Goal: Check status: Check status

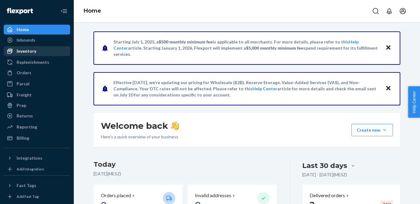
click at [37, 54] on div "Inventory" at bounding box center [36, 51] width 65 height 9
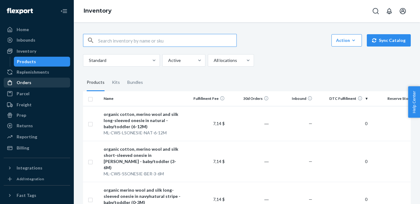
click at [27, 81] on div "Orders" at bounding box center [24, 82] width 15 height 6
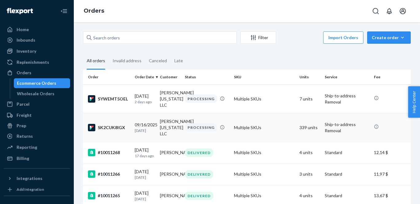
click at [248, 118] on td "Multiple SKUs" at bounding box center [265, 127] width 66 height 29
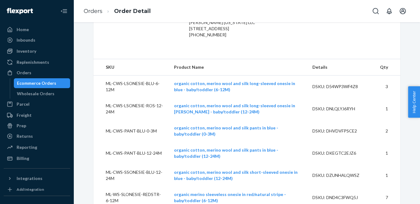
scroll to position [161, 0]
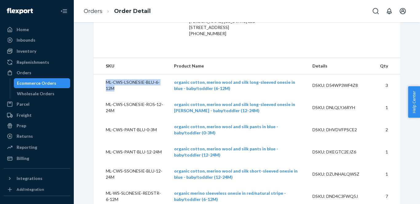
drag, startPoint x: 129, startPoint y: 100, endPoint x: 106, endPoint y: 97, distance: 23.6
click at [106, 97] on td "ML-CWS-LSONESIE-BLU-6-12M" at bounding box center [131, 85] width 76 height 22
copy td "ML-CWS-LSONESIE-BLU-6-12M"
click at [126, 118] on td "ML-CWS-LSONESIE-ROS-12-24M" at bounding box center [131, 107] width 76 height 22
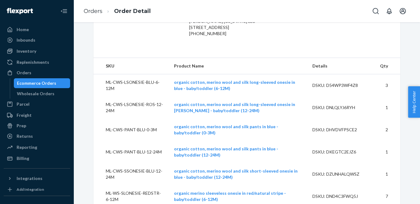
click at [126, 118] on td "ML-CWS-LSONESIE-ROS-12-24M" at bounding box center [131, 107] width 76 height 22
drag, startPoint x: 133, startPoint y: 122, endPoint x: 105, endPoint y: 116, distance: 29.3
click at [105, 116] on td "ML-CWS-LSONESIE-ROS-12-24M" at bounding box center [131, 107] width 76 height 22
copy td "ML-CWS-LSONESIE-ROS-12-24M"
drag, startPoint x: 114, startPoint y: 145, endPoint x: 106, endPoint y: 138, distance: 10.3
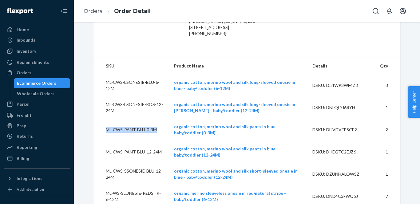
click at [106, 138] on td "ML-CWS-PANT-BLU-0-3M" at bounding box center [131, 129] width 76 height 22
copy td "ML-CWS-PANT-BLU-0-3M"
drag, startPoint x: 116, startPoint y: 168, endPoint x: 105, endPoint y: 161, distance: 12.7
click at [105, 161] on td "ML-CWS-PANT-BLU-12-24M" at bounding box center [131, 152] width 76 height 22
copy td "ML-CWS-PANT-BLU-12-24M"
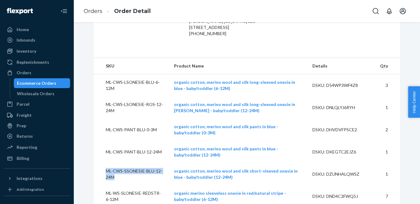
drag, startPoint x: 132, startPoint y: 188, endPoint x: 107, endPoint y: 183, distance: 25.8
click at [107, 183] on td "ML-CWS-SSONESIE-BLU-12-24M" at bounding box center [131, 174] width 76 height 22
copy td "ML-CWS-SSONESIE-BLU-12-24M"
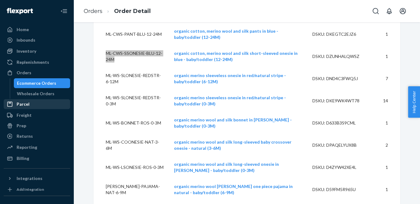
scroll to position [286, 0]
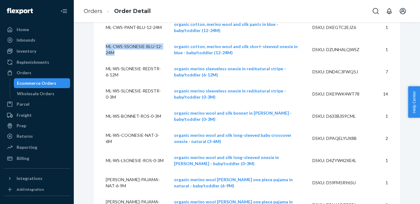
click at [144, 83] on td "ML-WS-SLONESIE-REDSTR-6-12M" at bounding box center [131, 72] width 76 height 22
drag, startPoint x: 137, startPoint y: 86, endPoint x: 104, endPoint y: 78, distance: 34.3
click at [104, 78] on td "ML-WS-SLONESIE-REDSTR-6-12M" at bounding box center [131, 72] width 76 height 22
copy td "ML-WS-SLONESIE-REDSTR-6-12M"
drag, startPoint x: 136, startPoint y: 109, endPoint x: 104, endPoint y: 105, distance: 32.5
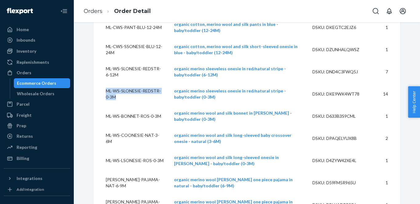
click at [104, 105] on td "ML-WS-SLONESIE-REDSTR-0-3M" at bounding box center [131, 94] width 76 height 22
copy td "ML-WS-SLONESIE-REDSTR-0-3M"
drag, startPoint x: 118, startPoint y: 131, endPoint x: 103, endPoint y: 125, distance: 17.0
click at [103, 125] on td "ML-WS-BONNET-ROS-0-3M" at bounding box center [131, 116] width 76 height 22
copy td "ML-WS-BONNET-ROS-0-3M"
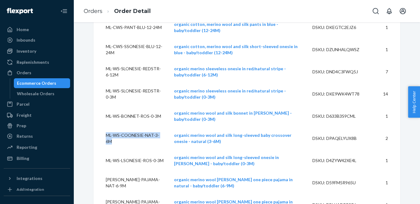
drag, startPoint x: 129, startPoint y: 155, endPoint x: 105, endPoint y: 147, distance: 25.3
click at [105, 147] on td "ML-WS-COONESIE-NAT-3-6M" at bounding box center [131, 138] width 76 height 22
copy td "ML-WS-COONESIE-NAT-3-6M"
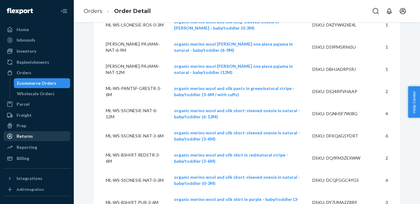
scroll to position [422, 0]
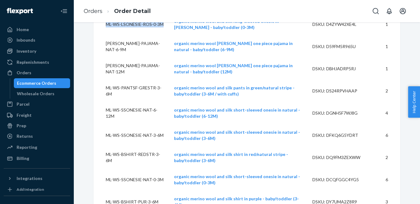
drag, startPoint x: 116, startPoint y: 42, endPoint x: 104, endPoint y: 36, distance: 12.9
click at [104, 35] on td "ML-WS-LSONESIE-ROS-0-3M" at bounding box center [131, 24] width 76 height 22
drag, startPoint x: 113, startPoint y: 62, endPoint x: 106, endPoint y: 55, distance: 9.6
click at [106, 55] on td "[PERSON_NAME]-PAJAMA-NAT-6-9M" at bounding box center [131, 46] width 76 height 22
drag, startPoint x: 117, startPoint y: 84, endPoint x: 106, endPoint y: 78, distance: 12.7
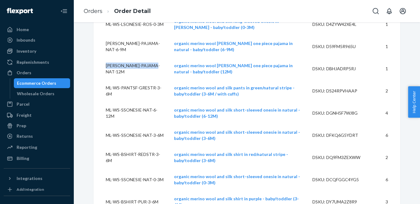
click at [106, 78] on td "[PERSON_NAME]-PAJAMA-NAT-12M" at bounding box center [131, 69] width 76 height 22
drag, startPoint x: 136, startPoint y: 108, endPoint x: 105, endPoint y: 101, distance: 32.2
click at [105, 101] on td "ML-WS-PANTSF-GRESTR-3-6M" at bounding box center [131, 91] width 76 height 22
drag, startPoint x: 120, startPoint y: 129, endPoint x: 104, endPoint y: 123, distance: 17.3
click at [104, 123] on td "ML-WS-SSONESIE-NAT-6-12M" at bounding box center [131, 113] width 76 height 22
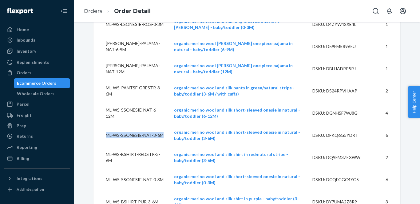
drag, startPoint x: 120, startPoint y: 152, endPoint x: 105, endPoint y: 145, distance: 16.4
click at [105, 145] on td "ML-WS-SSONESIE-NAT-3-6M" at bounding box center [131, 135] width 76 height 22
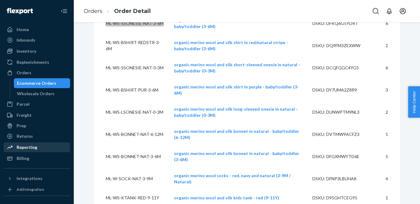
scroll to position [536, 0]
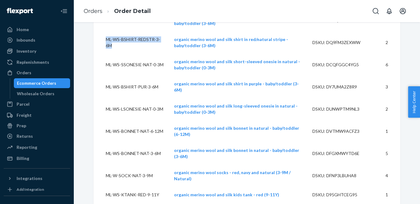
drag, startPoint x: 138, startPoint y: 58, endPoint x: 104, endPoint y: 52, distance: 34.3
click at [104, 52] on td "ML-WS-BSHIRT-REDSTR-3-6M" at bounding box center [131, 42] width 76 height 22
drag, startPoint x: 121, startPoint y: 82, endPoint x: 105, endPoint y: 75, distance: 17.6
click at [105, 75] on td "ML-WS-SSONESIE-NAT-0-3M" at bounding box center [131, 65] width 76 height 22
drag, startPoint x: 115, startPoint y: 102, endPoint x: 101, endPoint y: 94, distance: 15.7
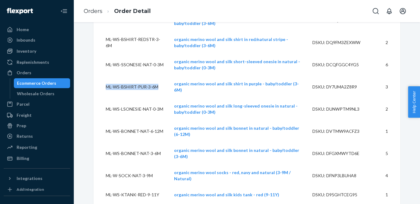
click at [101, 94] on td "ML-WS-BSHIRT-PUR-3-6M" at bounding box center [131, 87] width 76 height 22
drag, startPoint x: 115, startPoint y: 124, endPoint x: 104, endPoint y: 119, distance: 12.4
click at [104, 119] on td "ML-WS-LSONESIE-NAT-0-3M" at bounding box center [131, 109] width 76 height 22
drag, startPoint x: 116, startPoint y: 147, endPoint x: 103, endPoint y: 140, distance: 14.6
click at [103, 140] on td "ML-WS-BONNET-NAT-6-12M" at bounding box center [131, 131] width 76 height 22
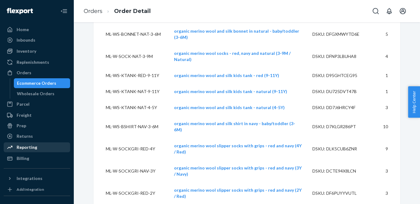
scroll to position [657, 0]
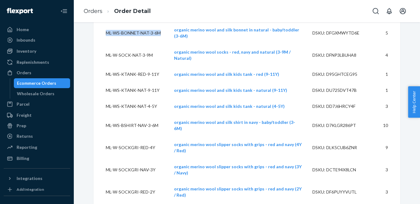
drag, startPoint x: 114, startPoint y: 48, endPoint x: 104, endPoint y: 41, distance: 12.2
click at [104, 41] on td "ML-WS-BONNET-NAT-3-6M" at bounding box center [131, 33] width 76 height 22
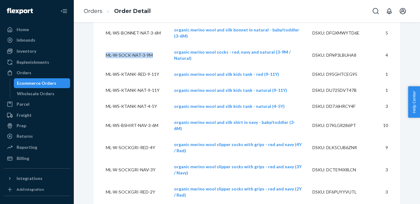
drag, startPoint x: 151, startPoint y: 64, endPoint x: 99, endPoint y: 64, distance: 52.3
click at [99, 64] on td "ML-W-SOCK-NAT-3-9M" at bounding box center [131, 55] width 76 height 22
drag, startPoint x: 115, startPoint y: 86, endPoint x: 103, endPoint y: 81, distance: 12.8
click at [103, 81] on td "ML-WS-KTANK-RED-9-11Y" at bounding box center [131, 74] width 76 height 16
drag, startPoint x: 114, startPoint y: 108, endPoint x: 103, endPoint y: 101, distance: 13.0
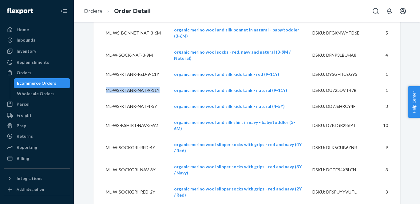
click at [103, 98] on td "ML-WS-KTANK-NAT-9-11Y" at bounding box center [131, 90] width 76 height 16
drag, startPoint x: 112, startPoint y: 133, endPoint x: 102, endPoint y: 124, distance: 13.1
click at [102, 114] on td "ML-WS-KTANK-NAT-4-5Y" at bounding box center [131, 106] width 76 height 16
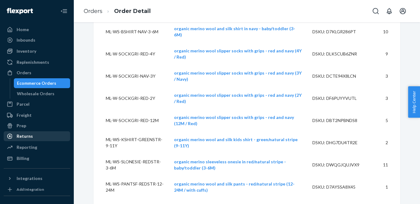
scroll to position [755, 0]
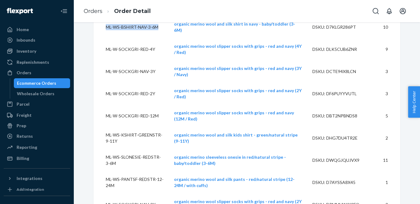
drag, startPoint x: 113, startPoint y: 54, endPoint x: 103, endPoint y: 48, distance: 12.6
click at [103, 38] on td "ML-WS-BSHIRT-NAV-3-6M" at bounding box center [131, 27] width 76 height 22
drag, startPoint x: 112, startPoint y: 76, endPoint x: 104, endPoint y: 70, distance: 10.6
click at [104, 60] on td "ML-W-SOCKGRI-RED-4Y" at bounding box center [131, 49] width 76 height 22
drag, startPoint x: 114, startPoint y: 97, endPoint x: 103, endPoint y: 94, distance: 11.7
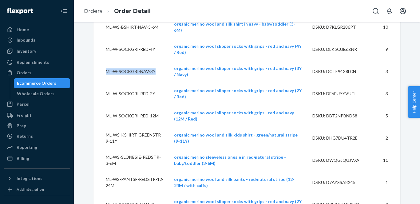
click at [103, 82] on td "ML-W-SOCKGRI-NAV-3Y" at bounding box center [131, 71] width 76 height 22
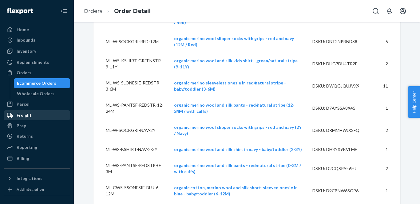
scroll to position [833, 0]
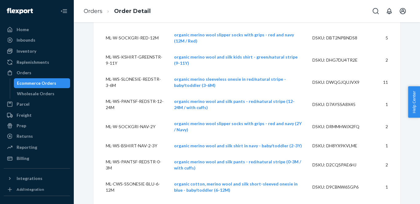
drag, startPoint x: 113, startPoint y: 45, endPoint x: 101, endPoint y: 38, distance: 13.0
click at [101, 27] on td "ML-W-SOCKGRI-RED-2Y" at bounding box center [131, 16] width 76 height 22
drag, startPoint x: 116, startPoint y: 65, endPoint x: 104, endPoint y: 59, distance: 13.1
click at [104, 49] on td "ML-W-SOCKGRI-RED-12M" at bounding box center [131, 38] width 76 height 22
drag, startPoint x: 141, startPoint y: 88, endPoint x: 98, endPoint y: 83, distance: 42.7
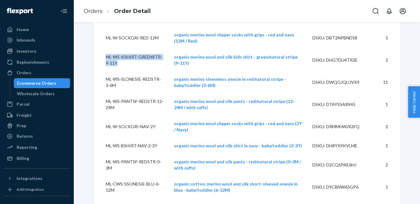
click at [98, 71] on td "ML-WS-KSHIRT-GREENSTR-9-11Y" at bounding box center [131, 60] width 76 height 22
drag, startPoint x: 136, startPoint y: 111, endPoint x: 107, endPoint y: 104, distance: 30.0
click at [107, 93] on td "ML-WS-SLONESIE-REDSTR-3-6M" at bounding box center [131, 82] width 76 height 22
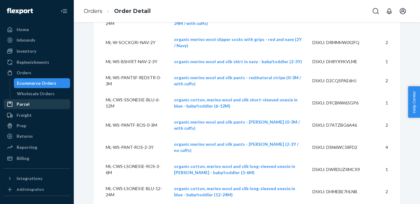
scroll to position [920, 0]
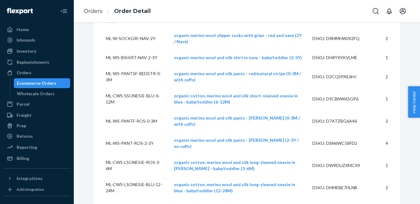
drag, startPoint x: 141, startPoint y: 43, endPoint x: 105, endPoint y: 37, distance: 35.6
click at [105, 27] on td "ML-WS-PANTSF-REDSTR-12-24M" at bounding box center [131, 16] width 76 height 22
drag, startPoint x: 114, startPoint y: 67, endPoint x: 103, endPoint y: 60, distance: 13.2
click at [103, 50] on td "ML-W-SOCKGRI-NAV-2Y" at bounding box center [131, 38] width 76 height 22
drag, startPoint x: 113, startPoint y: 89, endPoint x: 101, endPoint y: 81, distance: 13.9
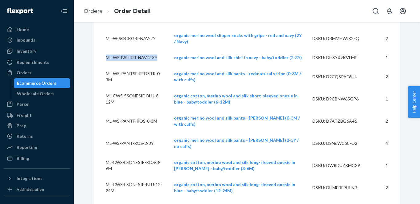
click at [101, 66] on td "ML-WS-BSHIRT-NAV-2-3Y" at bounding box center [131, 58] width 76 height 16
click at [137, 88] on td "ML-WS-PANTSF-REDSTR-0-3M" at bounding box center [131, 77] width 76 height 22
drag, startPoint x: 137, startPoint y: 111, endPoint x: 102, endPoint y: 104, distance: 35.5
click at [102, 88] on td "ML-WS-PANTSF-REDSTR-0-3M" at bounding box center [131, 77] width 76 height 22
drag, startPoint x: 130, startPoint y: 131, endPoint x: 102, endPoint y: 127, distance: 28.3
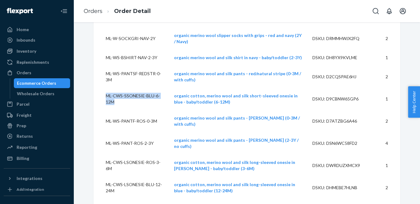
click at [102, 110] on td "ML-CWS-SSONESIE-BLU-6-12M" at bounding box center [131, 99] width 76 height 22
drag, startPoint x: 114, startPoint y: 153, endPoint x: 105, endPoint y: 148, distance: 10.0
click at [105, 132] on td "ML-WS-PANTF-ROS-0-3M" at bounding box center [131, 121] width 76 height 22
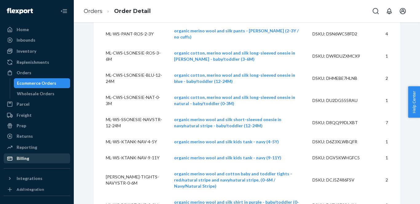
scroll to position [1035, 0]
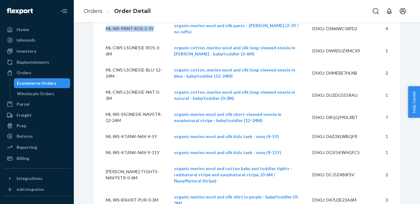
drag, startPoint x: 155, startPoint y: 58, endPoint x: 102, endPoint y: 58, distance: 52.3
click at [102, 40] on td "ML-WS-PANT-ROS-2-3Y" at bounding box center [131, 29] width 76 height 22
drag, startPoint x: 127, startPoint y: 77, endPoint x: 98, endPoint y: 75, distance: 28.7
click at [98, 62] on td "ML-CWS-LSONESIE-ROS-3-6M" at bounding box center [131, 51] width 76 height 22
drag, startPoint x: 132, startPoint y: 100, endPoint x: 103, endPoint y: 96, distance: 29.0
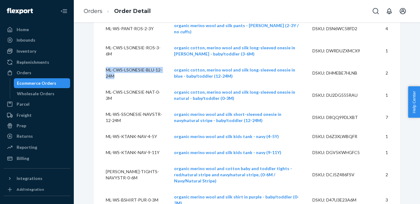
click at [103, 84] on td "ML-CWS-LSONESIE-BLU-12-24M" at bounding box center [131, 73] width 76 height 22
drag, startPoint x: 128, startPoint y: 123, endPoint x: 103, endPoint y: 118, distance: 25.3
click at [103, 106] on td "ML-CWS-LSONESIE-NAT-0-3M" at bounding box center [131, 95] width 76 height 22
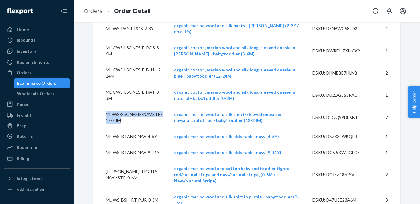
drag, startPoint x: 140, startPoint y: 147, endPoint x: 103, endPoint y: 140, distance: 37.5
click at [103, 128] on td "ML-WS-SSONESIE-NAVSTR-12-24M" at bounding box center [131, 117] width 76 height 22
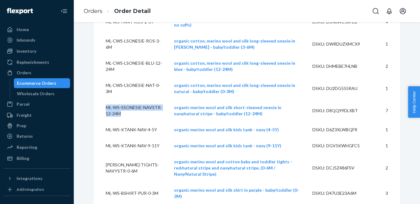
scroll to position [1041, 0]
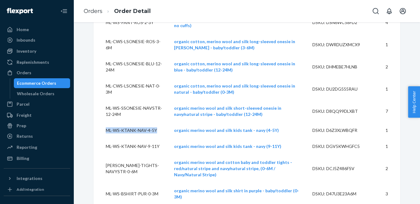
drag, startPoint x: 113, startPoint y: 162, endPoint x: 103, endPoint y: 155, distance: 12.8
click at [103, 138] on td "ML-WS-KTANK-NAV-4-5Y" at bounding box center [131, 130] width 76 height 16
drag, startPoint x: 117, startPoint y: 182, endPoint x: 101, endPoint y: 177, distance: 17.0
click at [101, 154] on td "ML-WS-KTANK-NAV-9-11Y" at bounding box center [131, 146] width 76 height 16
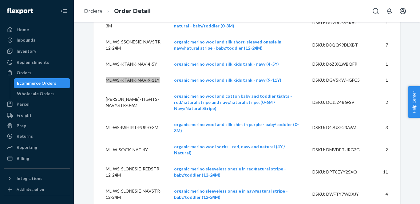
scroll to position [1129, 0]
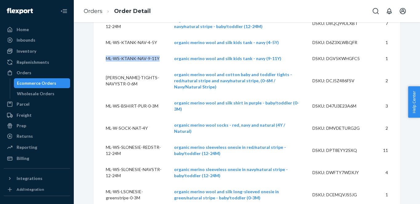
click at [138, 95] on td "[PERSON_NAME]-TIGHTS-NAVYSTR-0-6M" at bounding box center [131, 80] width 76 height 28
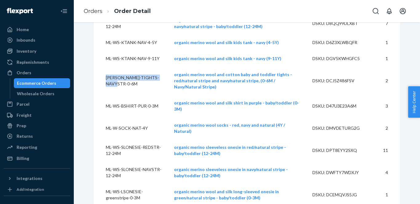
drag, startPoint x: 138, startPoint y: 118, endPoint x: 102, endPoint y: 111, distance: 36.3
click at [102, 95] on td "[PERSON_NAME]-TIGHTS-NAVYSTR-0-6M" at bounding box center [131, 80] width 76 height 28
drag, startPoint x: 115, startPoint y: 139, endPoint x: 104, endPoint y: 133, distance: 12.1
click at [104, 117] on td "ML-WS-BSHIRT-PUR-0-3M" at bounding box center [131, 106] width 76 height 22
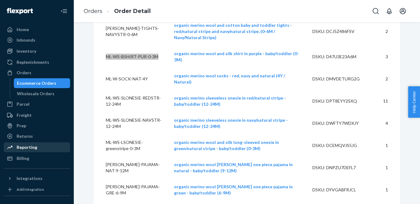
scroll to position [1179, 0]
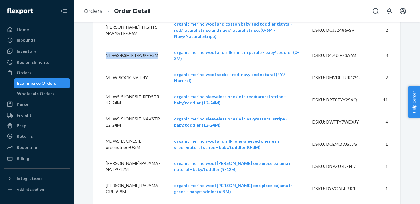
click at [145, 89] on td "ML-W-SOCK-NAT-4Y" at bounding box center [131, 77] width 76 height 22
drag, startPoint x: 147, startPoint y: 106, endPoint x: 102, endPoint y: 106, distance: 45.2
click at [102, 89] on td "ML-W-SOCK-NAT-4Y" at bounding box center [131, 77] width 76 height 22
click at [137, 111] on td "ML-WS-SLONESIE-REDSTR-12-24M" at bounding box center [131, 100] width 76 height 22
drag, startPoint x: 142, startPoint y: 128, endPoint x: 102, endPoint y: 121, distance: 40.5
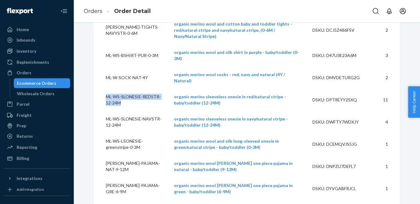
click at [102, 111] on td "ML-WS-SLONESIE-REDSTR-12-24M" at bounding box center [131, 100] width 76 height 22
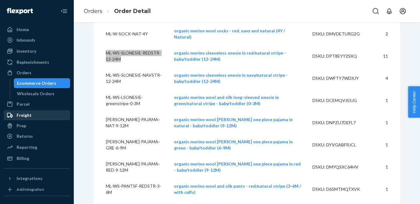
scroll to position [1254, 0]
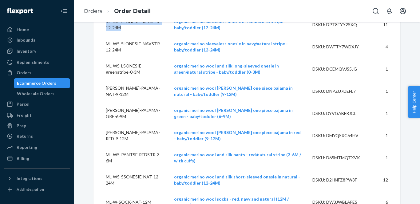
click at [142, 58] on td "ML-WS-SLONESIE-NAVSTR-12-24M" at bounding box center [131, 47] width 76 height 22
drag, startPoint x: 140, startPoint y: 74, endPoint x: 102, endPoint y: 69, distance: 37.5
click at [102, 58] on td "ML-WS-SLONESIE-NAVSTR-12-24M" at bounding box center [131, 47] width 76 height 22
drag, startPoint x: 141, startPoint y: 96, endPoint x: 103, endPoint y: 90, distance: 38.2
click at [103, 80] on td "ML-WS-LSONESIE-greenstripe-0-3M" at bounding box center [131, 69] width 76 height 22
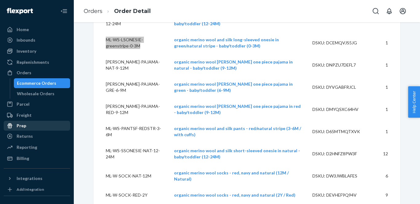
scroll to position [1295, 0]
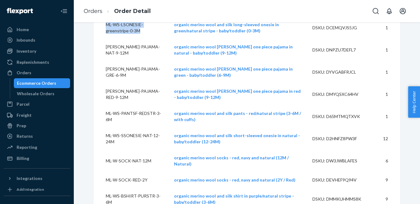
click at [121, 61] on td "[PERSON_NAME]-PAJAMA-NAT-9-12M" at bounding box center [131, 50] width 76 height 22
drag, startPoint x: 117, startPoint y: 77, endPoint x: 104, endPoint y: 71, distance: 14.3
click at [104, 61] on td "[PERSON_NAME]-PAJAMA-NAT-9-12M" at bounding box center [131, 50] width 76 height 22
drag, startPoint x: 117, startPoint y: 97, endPoint x: 103, endPoint y: 92, distance: 14.0
click at [103, 83] on td "[PERSON_NAME]-PAJAMA-GRE-6-9M" at bounding box center [131, 72] width 76 height 22
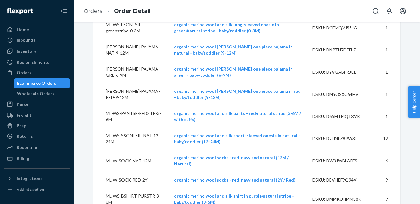
click at [115, 83] on td "[PERSON_NAME]-PAJAMA-GRE-6-9M" at bounding box center [131, 72] width 76 height 22
drag, startPoint x: 113, startPoint y: 100, endPoint x: 103, endPoint y: 94, distance: 11.0
click at [103, 83] on td "[PERSON_NAME]-PAJAMA-GRE-6-9M" at bounding box center [131, 72] width 76 height 22
drag, startPoint x: 116, startPoint y: 121, endPoint x: 105, endPoint y: 115, distance: 12.5
click at [105, 105] on td "[PERSON_NAME]-PAJAMA-RED-9-12M" at bounding box center [131, 94] width 76 height 22
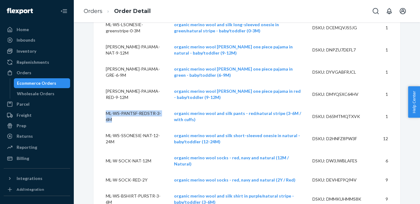
drag, startPoint x: 135, startPoint y: 144, endPoint x: 104, endPoint y: 137, distance: 32.0
click at [104, 127] on td "ML-WS-PANTSF-REDSTR-3-6M" at bounding box center [131, 116] width 76 height 22
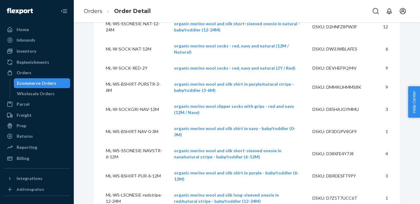
scroll to position [1414, 0]
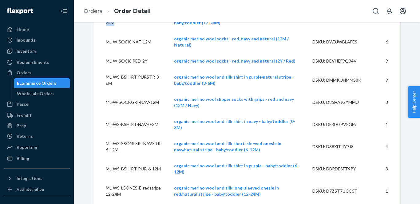
drag, startPoint x: 124, startPoint y: 47, endPoint x: 101, endPoint y: 41, distance: 22.9
click at [101, 31] on td "ML-WS-SSONESIE-NAT-12-24M" at bounding box center [131, 20] width 76 height 22
drag, startPoint x: 150, startPoint y: 64, endPoint x: 104, endPoint y: 65, distance: 46.4
click at [104, 53] on td "ML-W-SOCK-NAT-12M" at bounding box center [131, 42] width 76 height 22
drag, startPoint x: 148, startPoint y: 79, endPoint x: 102, endPoint y: 80, distance: 45.8
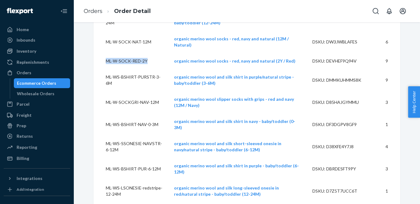
click at [102, 69] on td "ML-W-SOCK-RED-2Y" at bounding box center [131, 61] width 76 height 16
drag, startPoint x: 134, startPoint y: 101, endPoint x: 101, endPoint y: 94, distance: 33.7
click at [101, 91] on td "ML-WS-BSHIRT-PURSTR-3-6M" at bounding box center [131, 80] width 76 height 22
drag, startPoint x: 116, startPoint y: 123, endPoint x: 105, endPoint y: 116, distance: 13.4
click at [105, 113] on td "ML-W-SOCKGRI-NAV-12M" at bounding box center [131, 102] width 76 height 22
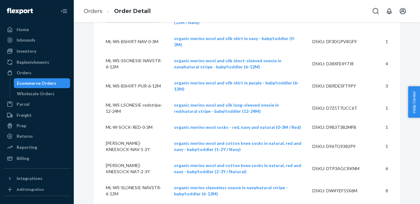
scroll to position [1498, 0]
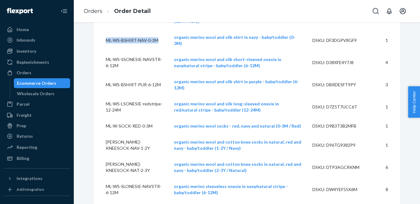
drag, startPoint x: 114, startPoint y: 61, endPoint x: 103, endPoint y: 57, distance: 11.4
click at [103, 51] on td "ML-WS-BSHIRT-NAV-0-3M" at bounding box center [131, 40] width 76 height 22
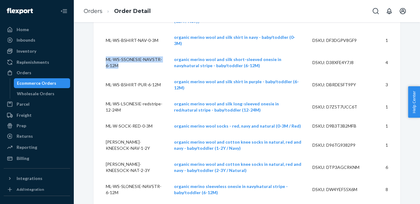
drag, startPoint x: 140, startPoint y: 83, endPoint x: 102, endPoint y: 79, distance: 37.7
click at [102, 74] on td "ML-WS-SSONESIE-NAVSTR-6-12M" at bounding box center [131, 62] width 76 height 22
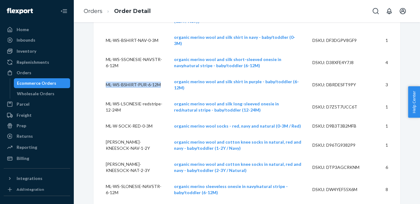
drag, startPoint x: 118, startPoint y: 106, endPoint x: 103, endPoint y: 101, distance: 16.1
click at [103, 96] on td "ML-WS-BSHIRT-PUR-6-12M" at bounding box center [131, 85] width 76 height 22
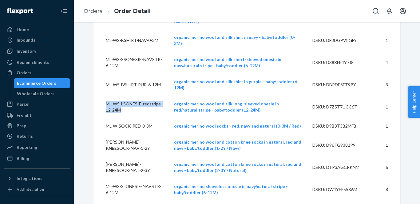
drag, startPoint x: 141, startPoint y: 129, endPoint x: 103, endPoint y: 124, distance: 38.5
click at [103, 118] on td "ML-WS-LSONESIE-redstripe-12-24M" at bounding box center [131, 107] width 76 height 22
click at [154, 134] on td "ML-W-SOCK-RED-0-3M" at bounding box center [131, 126] width 76 height 16
drag, startPoint x: 152, startPoint y: 144, endPoint x: 99, endPoint y: 147, distance: 53.0
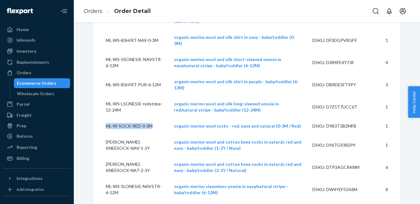
click at [99, 134] on td "ML-W-SOCK-RED-0-3M" at bounding box center [131, 126] width 76 height 16
drag, startPoint x: 124, startPoint y: 166, endPoint x: 98, endPoint y: 163, distance: 26.1
click at [98, 156] on td "[PERSON_NAME]-KNEESOCK-NAV-1-2Y" at bounding box center [131, 145] width 76 height 22
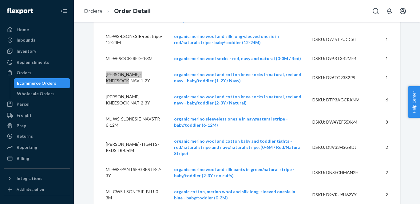
scroll to position [1568, 0]
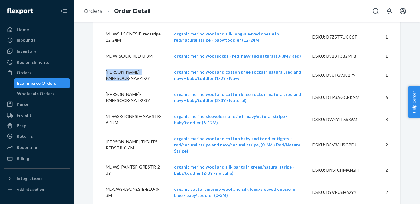
click at [128, 108] on td "[PERSON_NAME]-KNEESOCK-NAT-2-3Y" at bounding box center [131, 97] width 76 height 22
drag, startPoint x: 127, startPoint y: 119, endPoint x: 103, endPoint y: 112, distance: 25.3
click at [103, 108] on td "[PERSON_NAME]-KNEESOCK-NAT-2-3Y" at bounding box center [131, 97] width 76 height 22
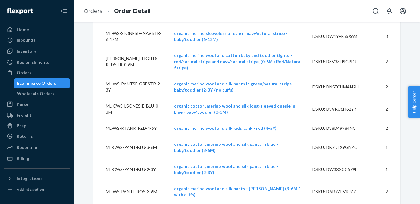
scroll to position [1654, 0]
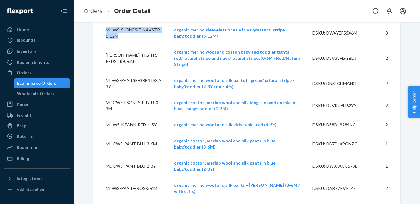
drag, startPoint x: 139, startPoint y: 58, endPoint x: 104, endPoint y: 50, distance: 36.8
click at [104, 44] on td "ML-WS-SLONESIE-NAVSTR-6-12M" at bounding box center [131, 33] width 76 height 22
drag, startPoint x: 134, startPoint y: 77, endPoint x: 104, endPoint y: 70, distance: 31.6
click at [104, 70] on td "[PERSON_NAME]-TIGHTS-REDSTR-0-6M" at bounding box center [131, 58] width 76 height 28
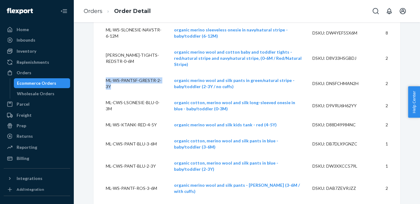
drag, startPoint x: 136, startPoint y: 101, endPoint x: 104, endPoint y: 94, distance: 32.4
click at [104, 94] on td "ML-WS-PANTSF-GRESTR-2-3Y" at bounding box center [131, 83] width 76 height 22
click at [130, 117] on td "ML-CWS-LSONESIE-BLU-0-3M" at bounding box center [131, 105] width 76 height 22
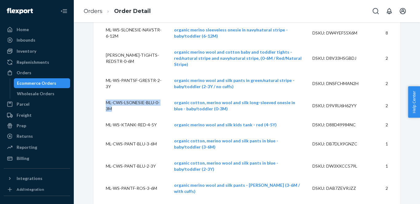
drag, startPoint x: 128, startPoint y: 121, endPoint x: 105, endPoint y: 112, distance: 24.2
click at [105, 112] on td "ML-CWS-LSONESIE-BLU-0-3M" at bounding box center [131, 105] width 76 height 22
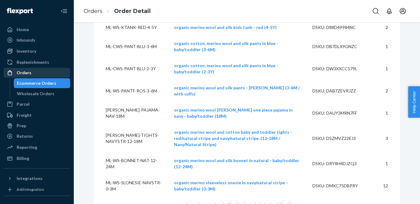
scroll to position [1753, 0]
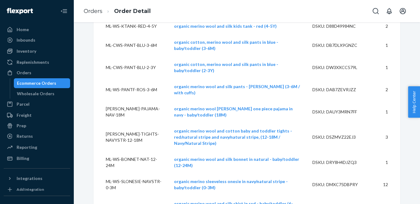
click at [127, 34] on td "ML-WS-KTANK-RED-4-5Y" at bounding box center [131, 26] width 76 height 16
drag, startPoint x: 119, startPoint y: 48, endPoint x: 104, endPoint y: 38, distance: 17.7
click at [104, 34] on td "ML-WS-KTANK-RED-4-5Y" at bounding box center [131, 26] width 76 height 16
drag, startPoint x: 116, startPoint y: 66, endPoint x: 105, endPoint y: 60, distance: 12.7
click at [105, 56] on td "ML-CWS-PANT-BLU-3-6M" at bounding box center [131, 45] width 76 height 22
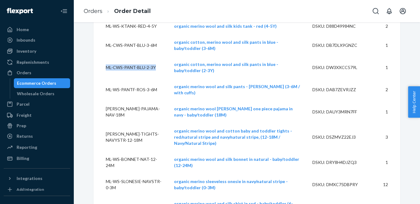
drag, startPoint x: 122, startPoint y: 89, endPoint x: 104, endPoint y: 82, distance: 19.8
click at [104, 78] on td "ML-CWS-PANT-BLU-2-3Y" at bounding box center [131, 67] width 76 height 22
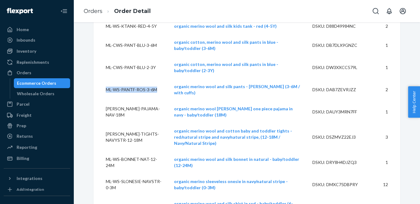
drag, startPoint x: 115, startPoint y: 110, endPoint x: 106, endPoint y: 105, distance: 10.7
click at [106, 101] on td "ML-WS-PANTF-ROS-3-6M" at bounding box center [131, 89] width 76 height 22
drag, startPoint x: 115, startPoint y: 131, endPoint x: 103, endPoint y: 128, distance: 13.1
click at [103, 123] on td "[PERSON_NAME]-PAJAMA-NAV-18M" at bounding box center [131, 112] width 76 height 22
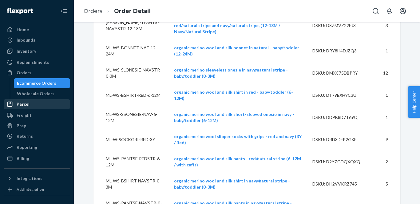
scroll to position [1866, 0]
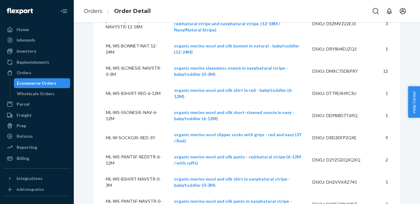
click at [145, 38] on td "[PERSON_NAME]-TIGHTS-NAVYSTR-12-18M" at bounding box center [131, 24] width 76 height 28
drag, startPoint x: 145, startPoint y: 42, endPoint x: 103, endPoint y: 38, distance: 41.5
click at [103, 38] on td "[PERSON_NAME]-TIGHTS-NAVYSTR-12-18M" at bounding box center [131, 24] width 76 height 28
drag, startPoint x: 123, startPoint y: 66, endPoint x: 105, endPoint y: 59, distance: 19.7
click at [105, 59] on td "ML-WS-BONNET-NAT-12-24M" at bounding box center [131, 49] width 76 height 22
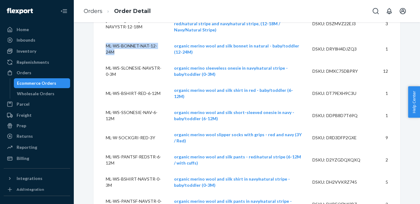
click at [138, 82] on td "ML-WS-SLONESIE-NAVSTR-0-3M" at bounding box center [131, 71] width 76 height 22
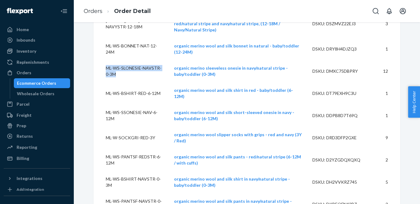
drag, startPoint x: 138, startPoint y: 88, endPoint x: 104, endPoint y: 82, distance: 34.6
click at [104, 82] on td "ML-WS-SLONESIE-NAVSTR-0-3M" at bounding box center [131, 71] width 76 height 22
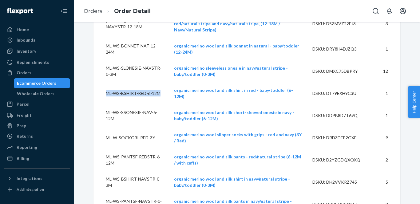
drag, startPoint x: 118, startPoint y: 108, endPoint x: 102, endPoint y: 101, distance: 16.8
click at [102, 101] on td "ML-WS-BSHIRT-RED-6-12M" at bounding box center [131, 93] width 76 height 22
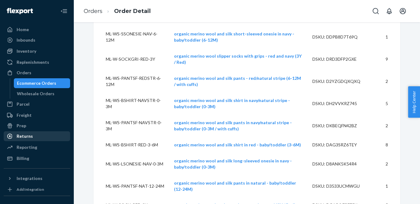
scroll to position [1944, 0]
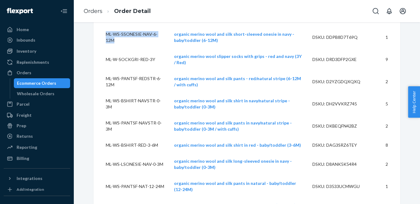
drag, startPoint x: 120, startPoint y: 53, endPoint x: 102, endPoint y: 47, distance: 19.0
click at [102, 47] on td "ML-WS-SSONESIE-NAV-6-12M" at bounding box center [131, 37] width 76 height 22
click at [118, 70] on td "ML-W-SOCKGRI-RED-3Y" at bounding box center [131, 59] width 76 height 22
click at [113, 70] on td "ML-W-SOCKGRI-RED-3Y" at bounding box center [131, 59] width 76 height 22
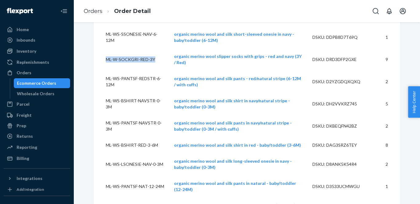
drag, startPoint x: 113, startPoint y: 74, endPoint x: 105, endPoint y: 69, distance: 9.9
click at [105, 69] on td "ML-W-SOCKGRI-RED-3Y" at bounding box center [131, 59] width 76 height 22
drag, startPoint x: 137, startPoint y: 98, endPoint x: 103, endPoint y: 91, distance: 34.8
click at [103, 91] on td "ML-WS-PANTSF-REDSTR-6-12M" at bounding box center [131, 81] width 76 height 22
drag, startPoint x: 133, startPoint y: 119, endPoint x: 98, endPoint y: 116, distance: 35.2
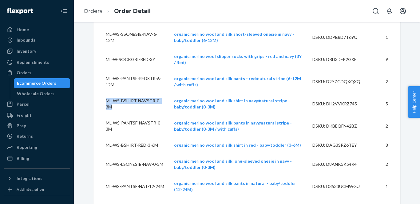
click at [98, 115] on td "ML-WS-BSHIRT-NAVSTR-0-3M" at bounding box center [131, 104] width 76 height 22
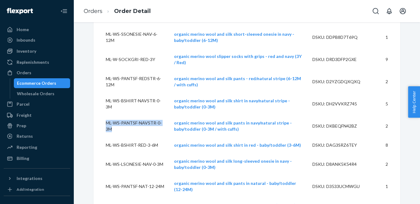
drag, startPoint x: 139, startPoint y: 140, endPoint x: 101, endPoint y: 132, distance: 38.5
click at [101, 132] on td "ML-WS-PANTSF-NAVSTR-0-3M" at bounding box center [131, 126] width 76 height 22
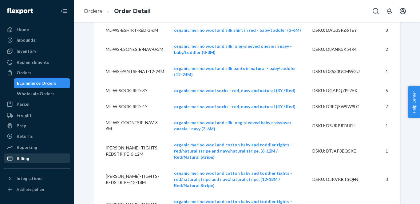
scroll to position [2060, 0]
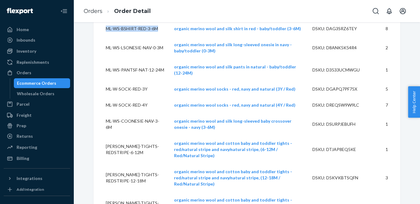
drag, startPoint x: 113, startPoint y: 45, endPoint x: 103, endPoint y: 41, distance: 10.1
click at [103, 37] on td "ML-WS-BSHIRT-RED-3-6M" at bounding box center [131, 29] width 76 height 16
drag, startPoint x: 119, startPoint y: 71, endPoint x: 101, endPoint y: 65, distance: 18.7
click at [101, 59] on td "ML-WS-LSONESIE-NAV-0-3M" at bounding box center [131, 48] width 76 height 22
drag, startPoint x: 124, startPoint y: 89, endPoint x: 101, endPoint y: 84, distance: 23.1
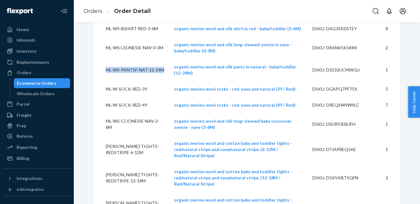
click at [101, 81] on td "ML-WS-PANTSF-NAT-12-24M" at bounding box center [131, 70] width 76 height 22
drag, startPoint x: 147, startPoint y: 109, endPoint x: 101, endPoint y: 108, distance: 45.8
click at [101, 97] on td "ML-W-SOCK-RED-3Y" at bounding box center [131, 89] width 76 height 16
drag, startPoint x: 147, startPoint y: 124, endPoint x: 101, endPoint y: 121, distance: 45.3
click at [101, 113] on td "ML-W-SOCK-RED-4Y" at bounding box center [131, 105] width 76 height 16
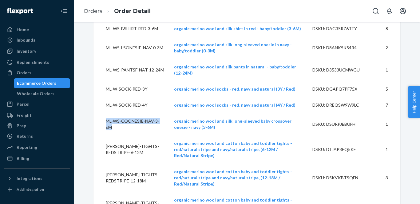
drag, startPoint x: 129, startPoint y: 145, endPoint x: 103, endPoint y: 139, distance: 26.9
click at [103, 135] on td "ML-WS-COONESIE-NAV-3-6M" at bounding box center [131, 124] width 76 height 22
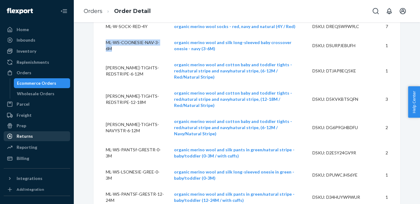
scroll to position [2149, 0]
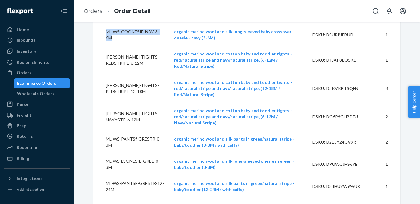
click at [146, 74] on td "[PERSON_NAME]-TIGHTS-REDSTRIPE-6-12M" at bounding box center [131, 60] width 76 height 28
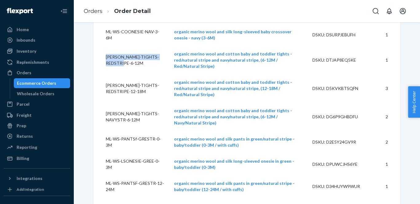
drag, startPoint x: 144, startPoint y: 79, endPoint x: 105, endPoint y: 73, distance: 39.0
click at [105, 73] on td "[PERSON_NAME]-TIGHTS-REDSTRIPE-6-12M" at bounding box center [131, 60] width 76 height 28
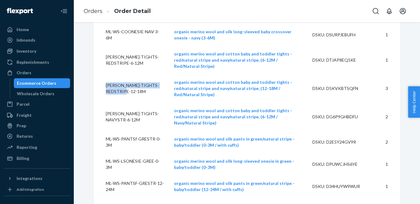
drag, startPoint x: 147, startPoint y: 100, endPoint x: 101, endPoint y: 97, distance: 46.2
click at [101, 97] on td "[PERSON_NAME]-TIGHTS-REDSTRIPE-12-18M" at bounding box center [131, 88] width 76 height 28
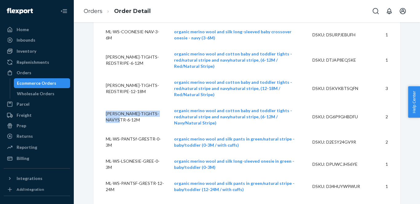
drag, startPoint x: 139, startPoint y: 123, endPoint x: 104, endPoint y: 118, distance: 36.0
click at [104, 118] on td "[PERSON_NAME]-TIGHTS-NAVYSTR-6-12M" at bounding box center [131, 116] width 76 height 28
drag, startPoint x: 136, startPoint y: 146, endPoint x: 103, endPoint y: 139, distance: 34.0
click at [103, 139] on td "ML-WS-PANTSf-GRESTR-0-3M" at bounding box center [131, 142] width 76 height 22
drag, startPoint x: 130, startPoint y: 168, endPoint x: 101, endPoint y: 162, distance: 29.1
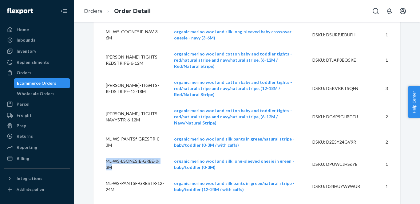
click at [101, 162] on td "ML-WS-LSONESIE-GREE-0-3M" at bounding box center [131, 164] width 76 height 22
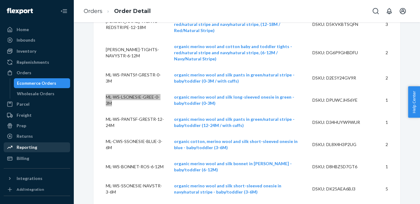
scroll to position [2215, 0]
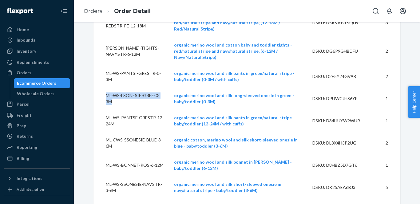
click at [145, 119] on td "ML-WS-PANTSF-GRESTR-12-24M" at bounding box center [131, 120] width 76 height 22
drag, startPoint x: 139, startPoint y: 124, endPoint x: 105, endPoint y: 117, distance: 35.5
click at [105, 117] on td "ML-WS-PANTSF-GRESTR-12-24M" at bounding box center [131, 120] width 76 height 22
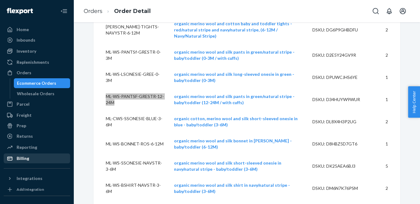
scroll to position [2237, 0]
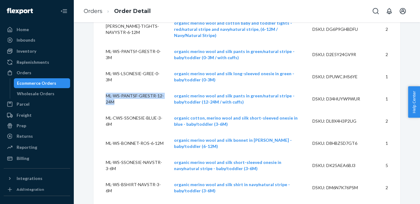
click at [138, 121] on td "ML-CWS-SSONESIE-BLUE-3-6M" at bounding box center [131, 121] width 76 height 22
drag, startPoint x: 130, startPoint y: 124, endPoint x: 102, endPoint y: 117, distance: 29.3
click at [102, 117] on td "ML-CWS-SSONESIE-BLUE-3-6M" at bounding box center [131, 121] width 76 height 22
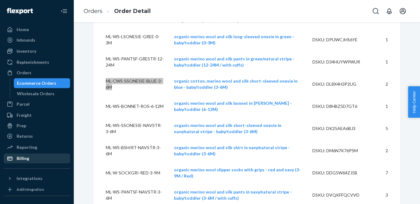
scroll to position [2290, 0]
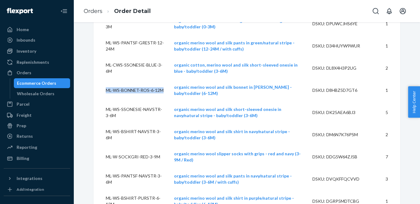
drag, startPoint x: 121, startPoint y: 94, endPoint x: 105, endPoint y: 88, distance: 18.0
click at [105, 88] on td "ML-WS-BONNET-ROS-6-12M" at bounding box center [131, 90] width 76 height 22
drag, startPoint x: 137, startPoint y: 117, endPoint x: 104, endPoint y: 109, distance: 33.7
click at [104, 109] on td "ML-WS-SSONESIE-NAVSTR-3-6M" at bounding box center [131, 112] width 76 height 22
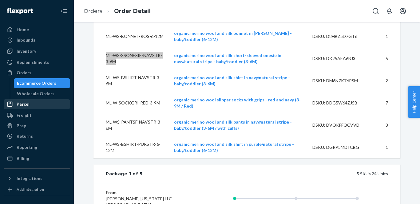
scroll to position [2345, 0]
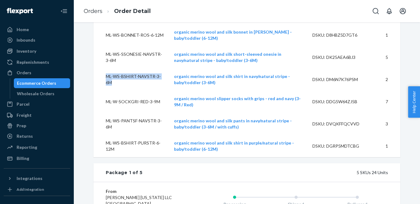
drag, startPoint x: 136, startPoint y: 82, endPoint x: 101, endPoint y: 76, distance: 35.6
click at [101, 76] on td "ML-WS-BSHIRT-NAVSTR-3-6M" at bounding box center [131, 79] width 76 height 22
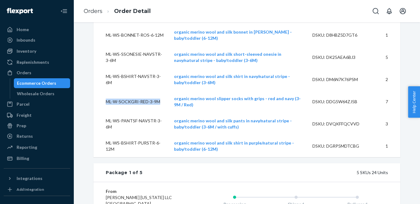
drag, startPoint x: 115, startPoint y: 105, endPoint x: 102, endPoint y: 97, distance: 15.2
click at [102, 97] on td "ML-W-SOCKGRI-RED-3-9M" at bounding box center [131, 101] width 76 height 22
click at [135, 126] on td "ML-WS-PANTSF-NAVSTR-3-6M" at bounding box center [131, 124] width 76 height 22
drag, startPoint x: 135, startPoint y: 124, endPoint x: 99, endPoint y: 115, distance: 36.8
click at [99, 115] on td "ML-WS-PANTSF-NAVSTR-3-6M" at bounding box center [131, 124] width 76 height 22
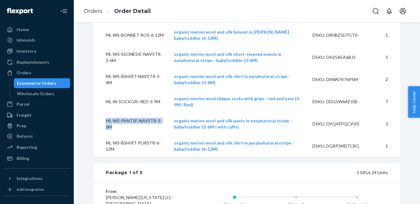
click at [141, 150] on td "ML-WS-BSHIRT-PURSTR-6-12M" at bounding box center [131, 146] width 76 height 22
drag, startPoint x: 137, startPoint y: 148, endPoint x: 104, endPoint y: 144, distance: 33.5
click at [104, 144] on td "ML-WS-BSHIRT-PURSTR-6-12M" at bounding box center [131, 146] width 76 height 22
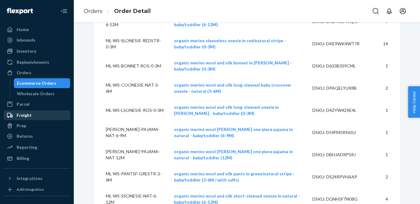
scroll to position [0, 0]
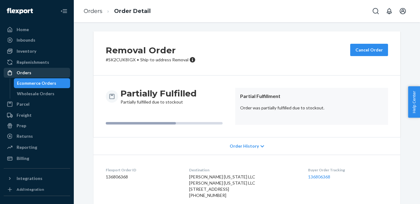
click at [25, 72] on div "Orders" at bounding box center [24, 73] width 15 height 6
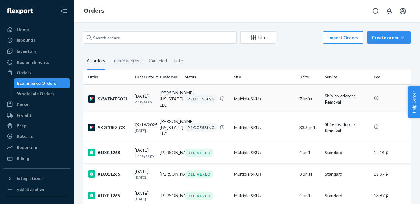
click at [149, 93] on div "[DATE] [DATE]" at bounding box center [145, 98] width 20 height 11
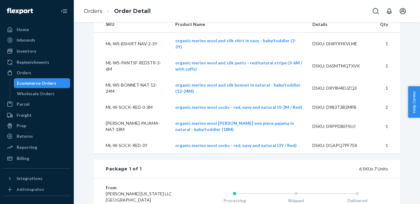
scroll to position [219, 0]
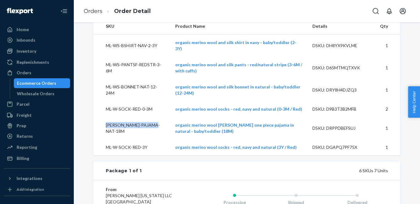
drag, startPoint x: 159, startPoint y: 135, endPoint x: 102, endPoint y: 132, distance: 57.3
click at [102, 132] on td "[PERSON_NAME]-PAJAMA-NAT-18M" at bounding box center [131, 128] width 77 height 22
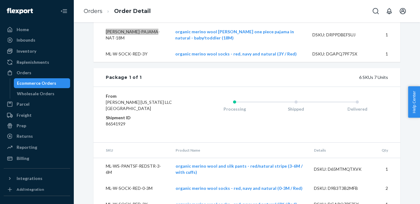
scroll to position [316, 0]
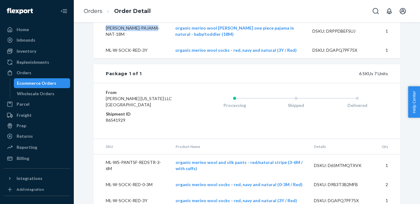
click at [50, 84] on div "Ecommerce Orders" at bounding box center [36, 83] width 39 height 6
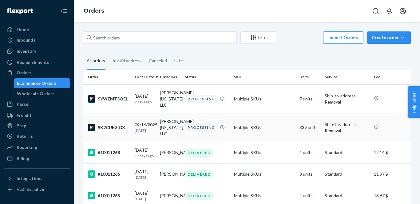
click at [124, 124] on div "SK2CUK8IGX" at bounding box center [109, 127] width 42 height 7
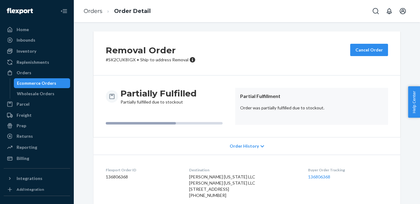
click at [138, 145] on div "Order History" at bounding box center [246, 146] width 307 height 18
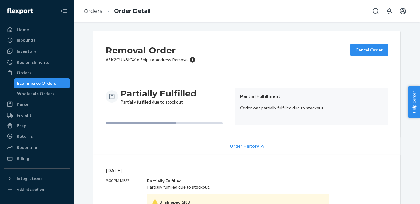
click at [138, 145] on div "Order History" at bounding box center [246, 146] width 307 height 18
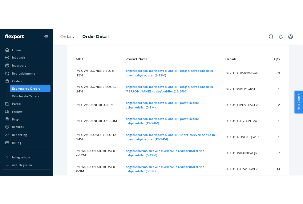
scroll to position [189, 0]
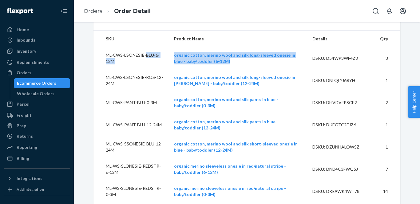
drag, startPoint x: 209, startPoint y: 75, endPoint x: 156, endPoint y: 66, distance: 53.3
click at [156, 66] on tr "ML-CWS-LSONESIE-BLU-6-12M organic cotton, merino wool and silk long-sleeved one…" at bounding box center [246, 58] width 307 height 22
click at [225, 70] on td "organic cotton, merino wool and silk long-sleeved onesie in blue - baby/toddler…" at bounding box center [238, 58] width 138 height 22
drag, startPoint x: 210, startPoint y: 76, endPoint x: 164, endPoint y: 69, distance: 46.9
click at [169, 69] on td "organic cotton, merino wool and silk long-sleeved onesie in blue - baby/toddler…" at bounding box center [238, 58] width 138 height 22
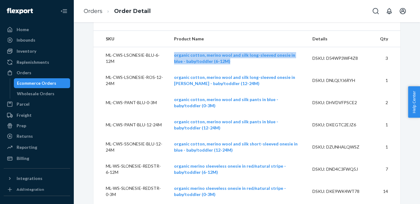
click at [211, 91] on td "organic cotton, merino wool and silk long-sleeved onesie in [PERSON_NAME] - bab…" at bounding box center [238, 80] width 138 height 22
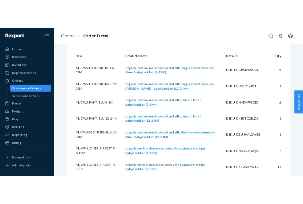
scroll to position [199, 0]
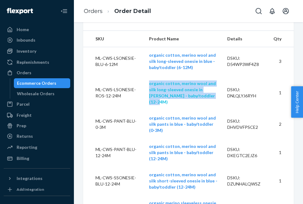
drag, startPoint x: 187, startPoint y: 108, endPoint x: 140, endPoint y: 97, distance: 48.9
click at [144, 97] on td "organic cotton, merino wool and silk long-sleeved onesie in [PERSON_NAME] - bab…" at bounding box center [183, 92] width 78 height 34
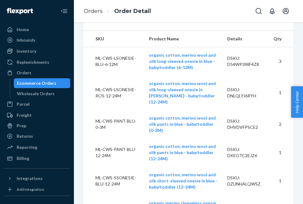
click at [209, 129] on td "organic cotton, merino wool and silk pants in blue - baby/toddler (0-3M)" at bounding box center [183, 124] width 78 height 28
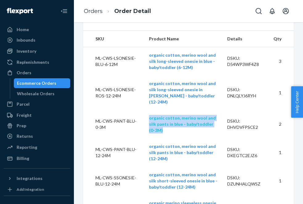
drag, startPoint x: 208, startPoint y: 130, endPoint x: 141, endPoint y: 124, distance: 67.6
click at [144, 124] on td "organic cotton, merino wool and silk pants in blue - baby/toddler (0-3M)" at bounding box center [183, 124] width 78 height 28
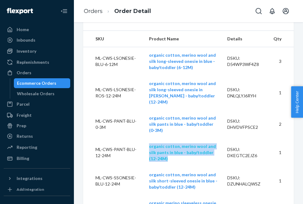
drag, startPoint x: 213, startPoint y: 151, endPoint x: 140, endPoint y: 149, distance: 72.9
click at [144, 149] on td "organic cotton, merino wool and silk pants in blue - baby/toddler (12-24M)" at bounding box center [183, 152] width 78 height 28
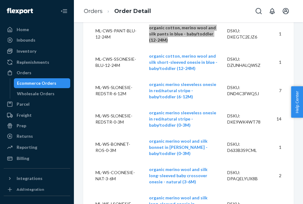
scroll to position [321, 0]
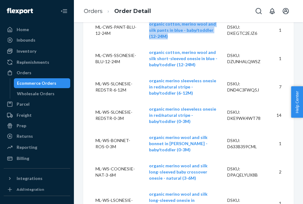
click at [186, 59] on td "organic cotton, merino wool and silk short-sleeved onesie in blue - baby/toddle…" at bounding box center [183, 58] width 78 height 28
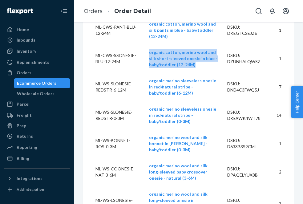
drag, startPoint x: 185, startPoint y: 59, endPoint x: 139, endPoint y: 49, distance: 46.6
click at [144, 49] on td "organic cotton, merino wool and silk short-sleeved onesie in blue - baby/toddle…" at bounding box center [183, 58] width 78 height 28
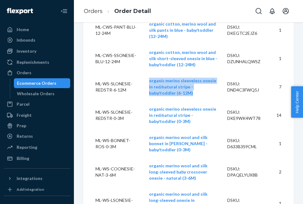
drag, startPoint x: 158, startPoint y: 88, endPoint x: 139, endPoint y: 77, distance: 21.6
click at [144, 77] on td "organic merino sleeveless onesie in red/natural stripe - baby/toddler (6-12M)" at bounding box center [183, 87] width 78 height 28
click at [218, 114] on td "organic merino sleeveless onesie in red/natural stripe - baby/toddler (0-3M)" at bounding box center [183, 115] width 78 height 28
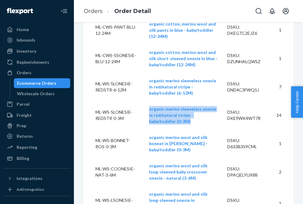
drag, startPoint x: 218, startPoint y: 112, endPoint x: 139, endPoint y: 105, distance: 79.9
click at [144, 105] on td "organic merino sleeveless onesie in red/natural stripe - baby/toddler (0-3M)" at bounding box center [183, 115] width 78 height 28
click at [208, 142] on td "organic merino wool and silk bonnet in [PERSON_NAME] - baby/toddler (0-3M)" at bounding box center [183, 143] width 78 height 28
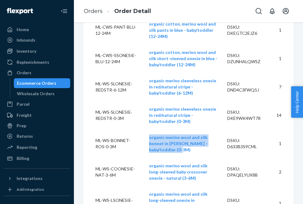
drag, startPoint x: 208, startPoint y: 139, endPoint x: 139, endPoint y: 130, distance: 69.1
click at [144, 130] on td "organic merino wool and silk bonnet in [PERSON_NAME] - baby/toddler (0-3M)" at bounding box center [183, 143] width 78 height 28
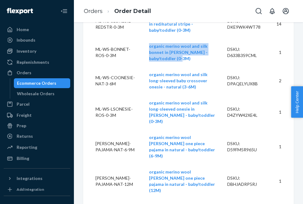
scroll to position [424, 0]
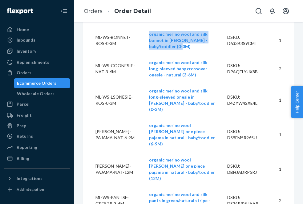
click at [158, 64] on td "organic merino wool and silk long-sleeved baby crossover onesie - natural (3-6M)" at bounding box center [183, 68] width 78 height 28
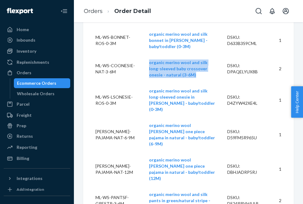
drag, startPoint x: 155, startPoint y: 64, endPoint x: 138, endPoint y: 53, distance: 20.2
click at [144, 54] on td "organic merino wool and silk long-sleeved baby crossover onesie - natural (3-6M)" at bounding box center [183, 68] width 78 height 28
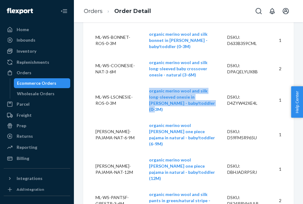
drag, startPoint x: 187, startPoint y: 91, endPoint x: 139, endPoint y: 80, distance: 49.5
click at [144, 83] on td "organic merino wool and silk long-sleeved onesie in [PERSON_NAME] - baby/toddle…" at bounding box center [183, 100] width 78 height 34
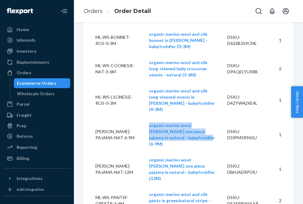
drag, startPoint x: 217, startPoint y: 113, endPoint x: 139, endPoint y: 109, distance: 78.3
click at [144, 117] on td "organic merino wool [PERSON_NAME] one piece pajama in natural - baby/toddler (6…" at bounding box center [183, 134] width 78 height 34
click at [218, 152] on td "organic merino wool [PERSON_NAME] one piece pajama in natural - baby/toddler (1…" at bounding box center [183, 169] width 78 height 34
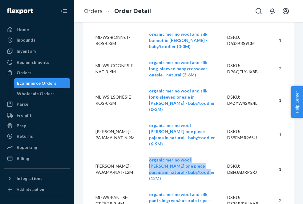
drag, startPoint x: 218, startPoint y: 136, endPoint x: 139, endPoint y: 130, distance: 79.3
click at [144, 152] on td "organic merino wool [PERSON_NAME] one piece pajama in natural - baby/toddler (1…" at bounding box center [183, 169] width 78 height 34
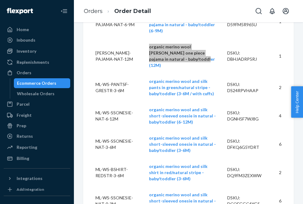
scroll to position [538, 0]
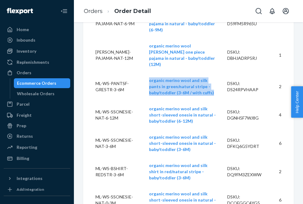
drag, startPoint x: 175, startPoint y: 53, endPoint x: 139, endPoint y: 39, distance: 38.3
click at [144, 72] on td "organic merino wool and silk pants in green/natural stripe - baby/toddler (3-6M…" at bounding box center [183, 86] width 78 height 28
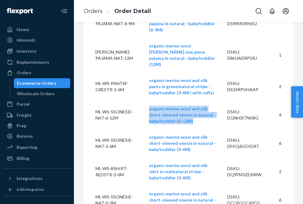
drag, startPoint x: 159, startPoint y: 78, endPoint x: 138, endPoint y: 68, distance: 24.1
click at [144, 101] on td "organic merino wool and silk short-sleeved onesie in natural - baby/toddler (6-…" at bounding box center [183, 115] width 78 height 28
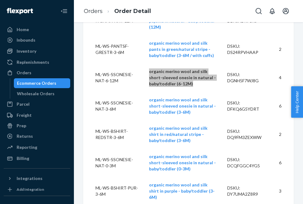
scroll to position [577, 0]
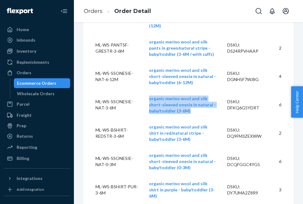
drag, startPoint x: 157, startPoint y: 69, endPoint x: 139, endPoint y: 56, distance: 21.7
click at [144, 90] on td "organic merino wool and silk short-sleeved onesie in natural - baby/toddler (3-…" at bounding box center [183, 104] width 78 height 28
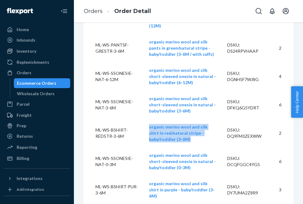
drag, startPoint x: 217, startPoint y: 90, endPoint x: 138, endPoint y: 83, distance: 79.1
click at [144, 119] on td "organic merino wool and silk shirt in red/natural stripe - baby/toddler (3-6M)" at bounding box center [183, 133] width 78 height 28
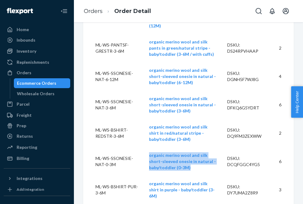
drag, startPoint x: 158, startPoint y: 118, endPoint x: 139, endPoint y: 106, distance: 21.7
click at [144, 147] on td "organic merino wool and silk short-sleeved onesie in natural - baby/toddler (0-…" at bounding box center [183, 161] width 78 height 28
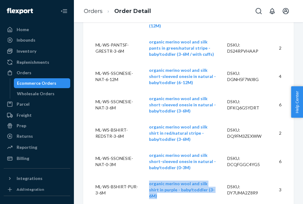
drag, startPoint x: 199, startPoint y: 141, endPoint x: 137, endPoint y: 135, distance: 62.1
click at [144, 175] on td "organic merino wool and silk shirt in purple - baby/toddler (3-6M)" at bounding box center [183, 189] width 78 height 28
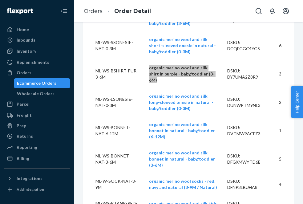
scroll to position [697, 0]
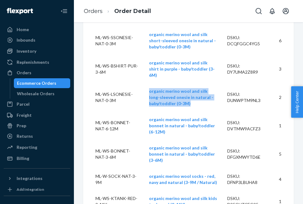
drag, startPoint x: 156, startPoint y: 46, endPoint x: 137, endPoint y: 38, distance: 21.5
click at [144, 83] on td "organic merino wool and silk long-sleeved onesie in natural - baby/toddler (0-3…" at bounding box center [183, 97] width 78 height 28
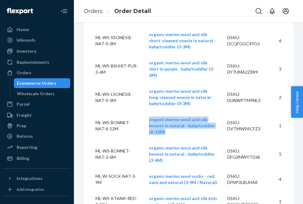
drag, startPoint x: 201, startPoint y: 69, endPoint x: 138, endPoint y: 64, distance: 63.9
click at [144, 111] on td "organic merino wool and silk bonnet in natural - baby/toddler (6-12M)" at bounding box center [183, 125] width 78 height 28
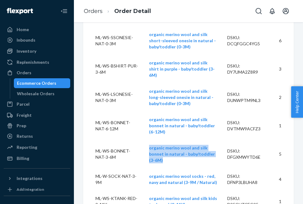
drag, startPoint x: 200, startPoint y: 91, endPoint x: 139, endPoint y: 85, distance: 61.2
click at [144, 140] on td "organic merino wool and silk bonnet in natural - baby/toddler (3-6M)" at bounding box center [183, 154] width 78 height 28
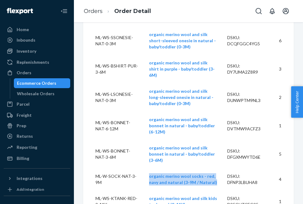
drag, startPoint x: 198, startPoint y: 115, endPoint x: 139, endPoint y: 109, distance: 59.4
click at [144, 168] on td "organic merino wool socks - red, navy and natural (3-9M / Natural)" at bounding box center [183, 179] width 78 height 22
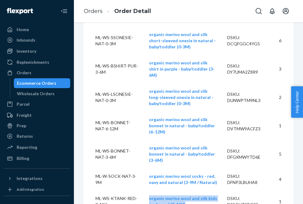
drag, startPoint x: 165, startPoint y: 136, endPoint x: 135, endPoint y: 131, distance: 30.5
click at [144, 190] on td "organic merino wool and silk kids tank - red (9-11Y)" at bounding box center [183, 201] width 78 height 22
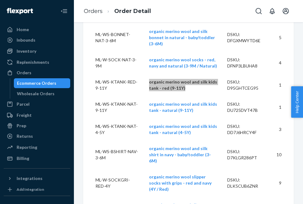
scroll to position [816, 0]
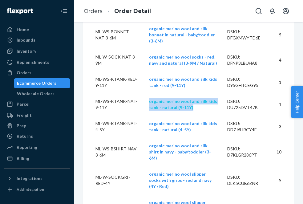
drag, startPoint x: 173, startPoint y: 41, endPoint x: 140, endPoint y: 36, distance: 34.3
click at [144, 93] on td "organic merino wool and silk kids tank - natural (9-11Y)" at bounding box center [183, 104] width 78 height 22
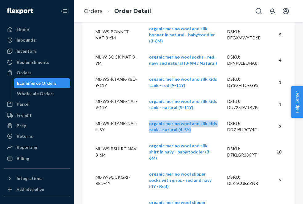
drag, startPoint x: 173, startPoint y: 62, endPoint x: 137, endPoint y: 58, distance: 36.3
click at [144, 115] on td "organic merino wool and silk kids tank - natural (4-5Y)" at bounding box center [183, 126] width 78 height 22
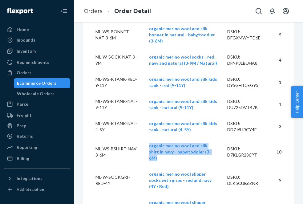
drag, startPoint x: 197, startPoint y: 85, endPoint x: 138, endPoint y: 80, distance: 59.0
click at [144, 137] on td "organic merino wool and silk shirt in navy - baby/toddler (3-6M)" at bounding box center [183, 151] width 78 height 28
click at [203, 166] on td "organic merino wool slipper socks with grips - red and navy (4Y / Red)" at bounding box center [183, 180] width 78 height 28
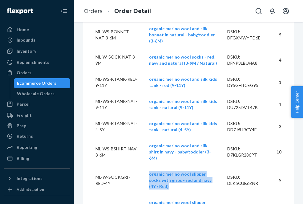
drag, startPoint x: 203, startPoint y: 106, endPoint x: 138, endPoint y: 102, distance: 65.3
click at [144, 166] on td "organic merino wool slipper socks with grips - red and navy (4Y / Red)" at bounding box center [183, 180] width 78 height 28
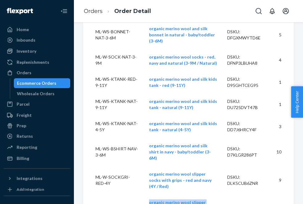
drag, startPoint x: 204, startPoint y: 129, endPoint x: 138, endPoint y: 124, distance: 66.3
click at [144, 194] on td "organic merino wool slipper socks with grips - red and navy (3Y / Navy)" at bounding box center [183, 208] width 78 height 28
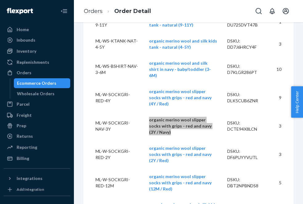
scroll to position [911, 0]
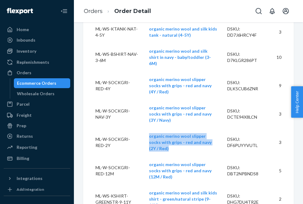
drag, startPoint x: 202, startPoint y: 57, endPoint x: 138, endPoint y: 52, distance: 63.6
click at [144, 128] on td "organic merino wool slipper socks with grips - red and navy (2Y / Red)" at bounding box center [183, 142] width 78 height 28
click at [205, 156] on td "organic merino wool slipper socks with grips - red and navy (12M / Red)" at bounding box center [183, 170] width 78 height 28
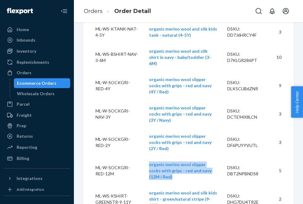
drag, startPoint x: 205, startPoint y: 79, endPoint x: 139, endPoint y: 74, distance: 66.0
click at [144, 156] on td "organic merino wool slipper socks with grips - red and navy (12M / Red)" at bounding box center [183, 170] width 78 height 28
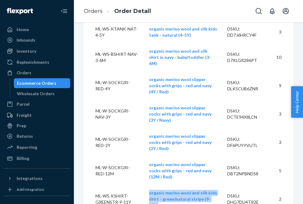
drag, startPoint x: 198, startPoint y: 102, endPoint x: 138, endPoint y: 98, distance: 59.8
click at [144, 185] on td "organic merino wool and silk kids shirt - green/natural stripe (9-11Y)" at bounding box center [183, 199] width 78 height 28
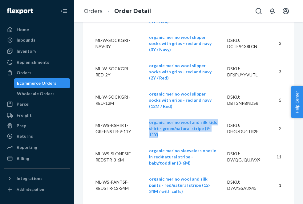
scroll to position [984, 0]
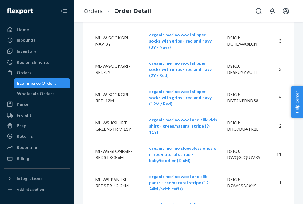
click at [217, 140] on td "organic merino sleeveless onesie in red/natural stripe - baby/toddler (3-6M)" at bounding box center [183, 154] width 78 height 28
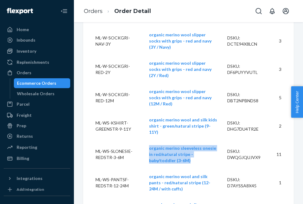
drag, startPoint x: 218, startPoint y: 60, endPoint x: 138, endPoint y: 54, distance: 80.2
click at [144, 140] on td "organic merino sleeveless onesie in red/natural stripe - baby/toddler (3-6M)" at bounding box center [183, 154] width 78 height 28
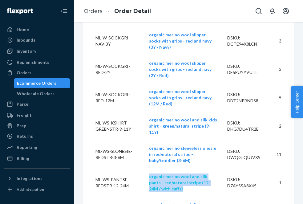
drag, startPoint x: 215, startPoint y: 84, endPoint x: 140, endPoint y: 79, distance: 75.2
click at [144, 168] on td "organic merino wool and silk pants - red/natural stripe (12-24M / with cuffs)" at bounding box center [183, 182] width 78 height 28
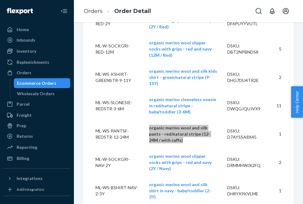
scroll to position [1037, 0]
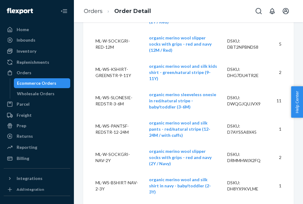
click at [208, 143] on td "organic merino wool slipper socks with grips - red and navy (2Y / Navy)" at bounding box center [183, 157] width 78 height 28
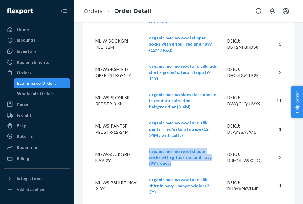
drag, startPoint x: 206, startPoint y: 53, endPoint x: 138, endPoint y: 49, distance: 67.5
click at [144, 143] on td "organic merino wool slipper socks with grips - red and navy (2Y / Navy)" at bounding box center [183, 157] width 78 height 28
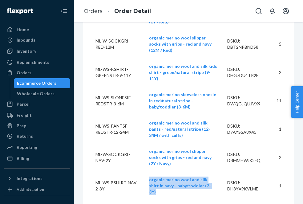
drag, startPoint x: 190, startPoint y: 74, endPoint x: 136, endPoint y: 68, distance: 54.2
click at [144, 171] on td "organic merino wool and silk shirt in navy - baby/toddler (2-3Y)" at bounding box center [183, 185] width 78 height 28
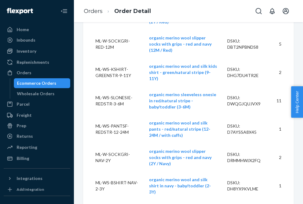
drag, startPoint x: 213, startPoint y: 98, endPoint x: 139, endPoint y: 94, distance: 73.6
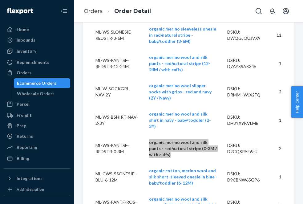
scroll to position [1102, 0]
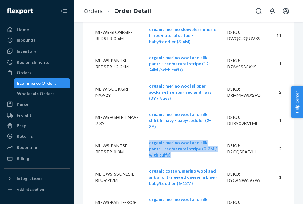
click at [188, 163] on td "organic cotton, merino wool and silk short-sleeved onesie in blue - baby/toddle…" at bounding box center [183, 177] width 78 height 28
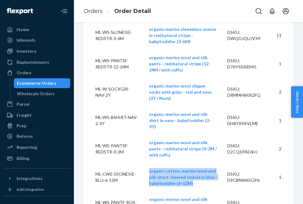
drag, startPoint x: 183, startPoint y: 60, endPoint x: 136, endPoint y: 48, distance: 48.9
click at [144, 163] on td "organic cotton, merino wool and silk short-sleeved onesie in blue - baby/toddle…" at bounding box center [183, 177] width 78 height 28
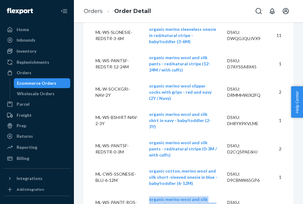
drag, startPoint x: 201, startPoint y: 82, endPoint x: 140, endPoint y: 78, distance: 61.3
click at [144, 191] on td "organic merino wool and silk pants - [PERSON_NAME] (0-3M / with cuffs)" at bounding box center [183, 205] width 78 height 28
drag, startPoint x: 197, startPoint y: 105, endPoint x: 139, endPoint y: 100, distance: 58.7
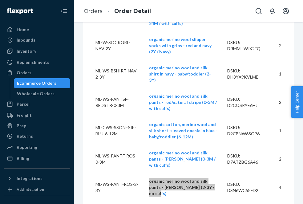
scroll to position [1162, 0]
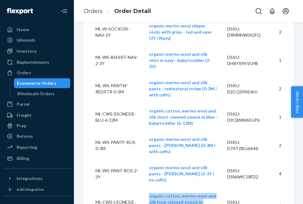
drag, startPoint x: 186, startPoint y: 72, endPoint x: 138, endPoint y: 62, distance: 49.6
click at [144, 188] on td "organic cotton, merino wool and silk long-sleeved onesie in [PERSON_NAME] - bab…" at bounding box center [183, 205] width 78 height 34
drag, startPoint x: 193, startPoint y: 103, endPoint x: 139, endPoint y: 90, distance: 55.2
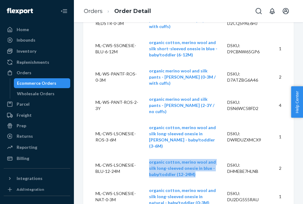
scroll to position [1231, 0]
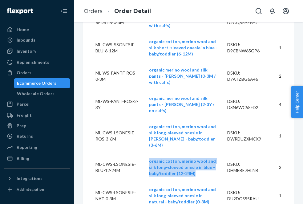
click at [185, 181] on td "organic cotton, merino wool and silk long-sleeved onesie in natural - baby/todd…" at bounding box center [183, 195] width 78 height 28
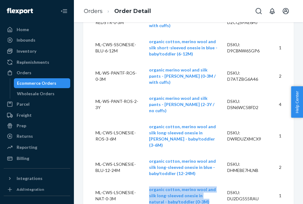
drag, startPoint x: 185, startPoint y: 61, endPoint x: 139, endPoint y: 50, distance: 48.0
click at [144, 181] on td "organic cotton, merino wool and silk long-sleeved onesie in natural - baby/todd…" at bounding box center [183, 195] width 78 height 28
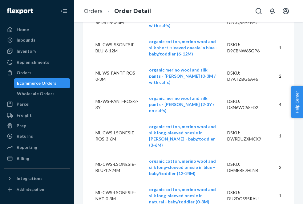
drag, startPoint x: 187, startPoint y: 88, endPoint x: 139, endPoint y: 77, distance: 49.5
drag, startPoint x: 166, startPoint y: 111, endPoint x: 139, endPoint y: 106, distance: 28.2
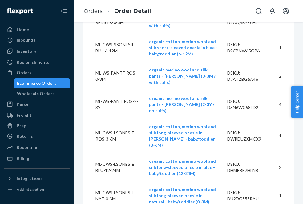
drag, startPoint x: 169, startPoint y: 136, endPoint x: 138, endPoint y: 128, distance: 31.4
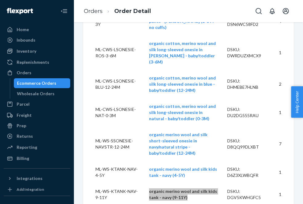
scroll to position [1317, 0]
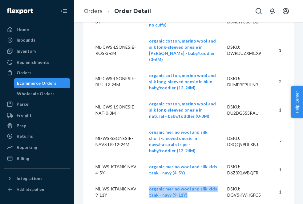
drag, startPoint x: 182, startPoint y: 83, endPoint x: 138, endPoint y: 65, distance: 47.1
drag, startPoint x: 203, startPoint y: 106, endPoint x: 140, endPoint y: 98, distance: 63.9
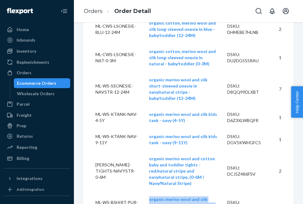
scroll to position [1373, 0]
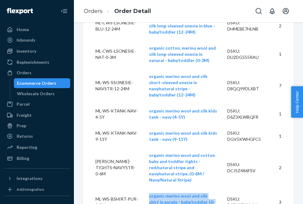
drag, startPoint x: 193, startPoint y: 70, endPoint x: 138, endPoint y: 66, distance: 54.6
drag, startPoint x: 159, startPoint y: 98, endPoint x: 138, endPoint y: 88, distance: 22.8
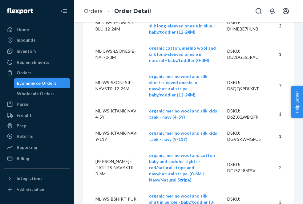
drag, startPoint x: 159, startPoint y: 127, endPoint x: 138, endPoint y: 116, distance: 23.4
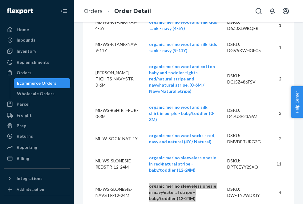
scroll to position [1462, 0]
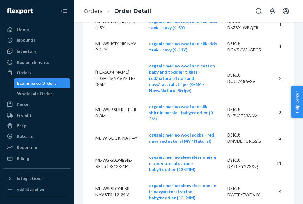
drag, startPoint x: 182, startPoint y: 66, endPoint x: 138, endPoint y: 55, distance: 44.8
drag, startPoint x: 156, startPoint y: 96, endPoint x: 138, endPoint y: 84, distance: 21.0
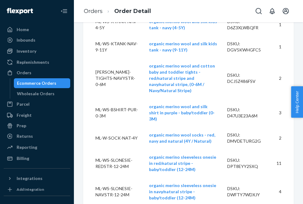
drag, startPoint x: 212, startPoint y: 116, endPoint x: 141, endPoint y: 109, distance: 71.4
drag, startPoint x: 213, startPoint y: 140, endPoint x: 137, endPoint y: 134, distance: 76.2
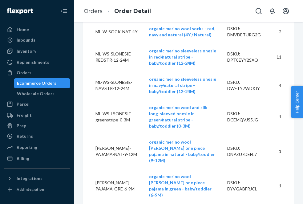
scroll to position [1570, 0]
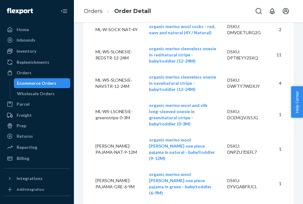
drag, startPoint x: 213, startPoint y: 53, endPoint x: 137, endPoint y: 48, distance: 76.1
drag, startPoint x: 165, startPoint y: 81, endPoint x: 139, endPoint y: 70, distance: 28.4
drag, startPoint x: 199, startPoint y: 102, endPoint x: 137, endPoint y: 98, distance: 62.2
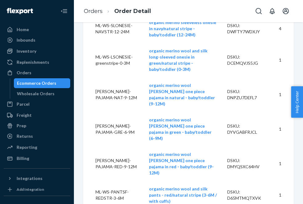
scroll to position [1631, 0]
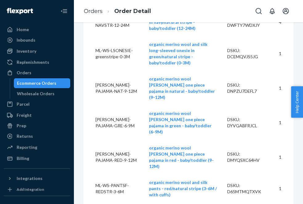
drag, startPoint x: 193, startPoint y: 62, endPoint x: 137, endPoint y: 61, distance: 55.7
drag, startPoint x: 153, startPoint y: 92, endPoint x: 139, endPoint y: 82, distance: 17.3
drag, startPoint x: 210, startPoint y: 113, endPoint x: 138, endPoint y: 109, distance: 71.8
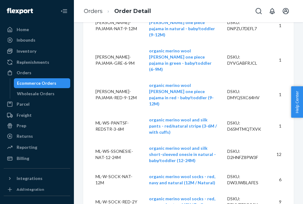
scroll to position [1695, 0]
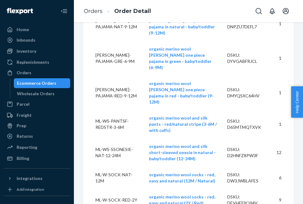
drag, startPoint x: 196, startPoint y: 72, endPoint x: 138, endPoint y: 66, distance: 58.1
drag, startPoint x: 186, startPoint y: 101, endPoint x: 136, endPoint y: 89, distance: 51.7
drag, startPoint x: 207, startPoint y: 125, endPoint x: 135, endPoint y: 115, distance: 72.0
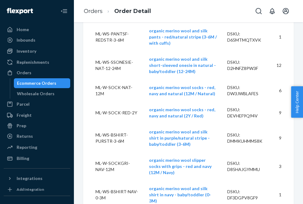
scroll to position [1784, 0]
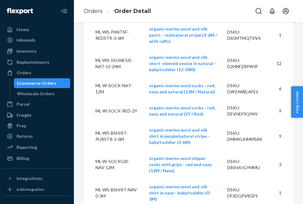
drag, startPoint x: 189, startPoint y: 65, endPoint x: 137, endPoint y: 53, distance: 53.4
drag, startPoint x: 190, startPoint y: 86, endPoint x: 137, endPoint y: 80, distance: 53.8
drag, startPoint x: 197, startPoint y: 114, endPoint x: 138, endPoint y: 101, distance: 60.1
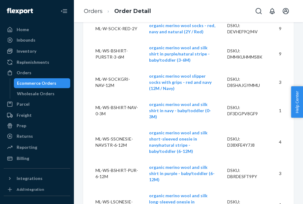
scroll to position [1868, 0]
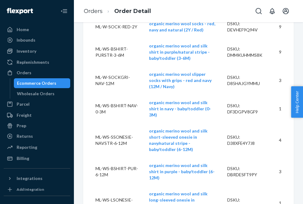
drag, startPoint x: 202, startPoint y: 57, endPoint x: 138, endPoint y: 46, distance: 64.9
drag, startPoint x: 156, startPoint y: 84, endPoint x: 137, endPoint y: 73, distance: 22.6
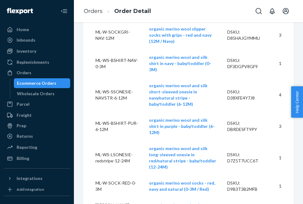
scroll to position [1917, 0]
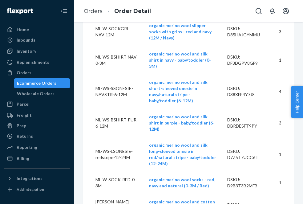
drag, startPoint x: 183, startPoint y: 70, endPoint x: 136, endPoint y: 54, distance: 49.8
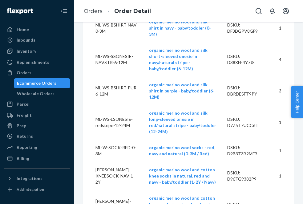
scroll to position [1957, 0]
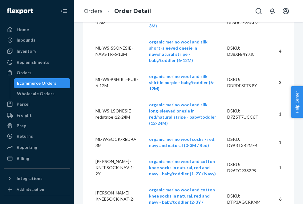
drag, startPoint x: 173, startPoint y: 62, endPoint x: 135, endPoint y: 48, distance: 40.3
drag, startPoint x: 183, startPoint y: 87, endPoint x: 138, endPoint y: 75, distance: 46.6
drag, startPoint x: 164, startPoint y: 108, endPoint x: 137, endPoint y: 102, distance: 27.6
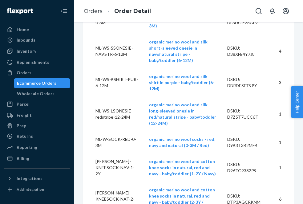
drag, startPoint x: 212, startPoint y: 131, endPoint x: 136, endPoint y: 126, distance: 75.8
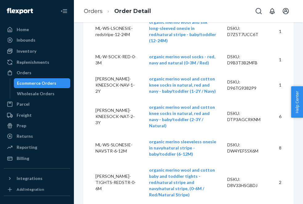
scroll to position [2040, 0]
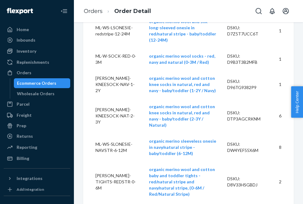
drag, startPoint x: 209, startPoint y: 71, endPoint x: 138, endPoint y: 66, distance: 71.2
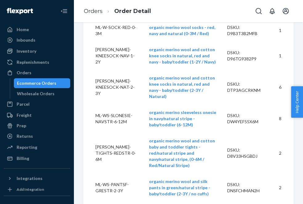
scroll to position [2069, 0]
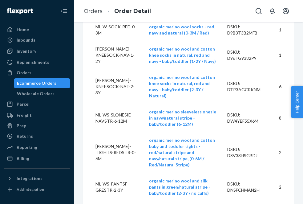
drag, startPoint x: 198, startPoint y: 63, endPoint x: 137, endPoint y: 57, distance: 61.1
drag, startPoint x: 212, startPoint y: 87, endPoint x: 140, endPoint y: 81, distance: 71.9
drag, startPoint x: 186, startPoint y: 120, endPoint x: 137, endPoint y: 104, distance: 51.8
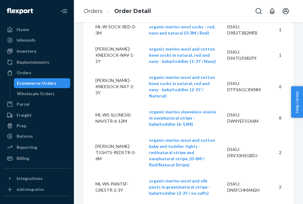
drag, startPoint x: 208, startPoint y: 143, endPoint x: 135, endPoint y: 138, distance: 73.3
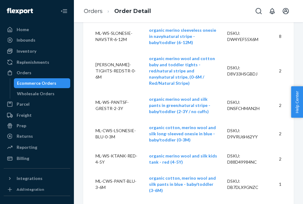
scroll to position [2153, 0]
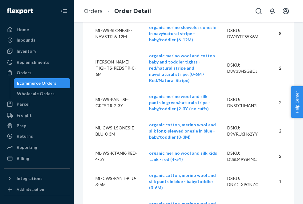
drag, startPoint x: 156, startPoint y: 86, endPoint x: 138, endPoint y: 75, distance: 20.1
drag, startPoint x: 187, startPoint y: 107, endPoint x: 138, endPoint y: 103, distance: 49.0
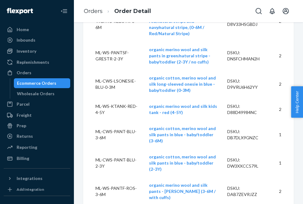
scroll to position [2204, 0]
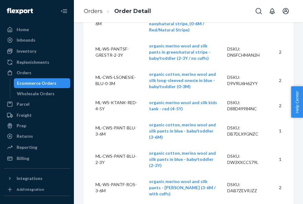
drag, startPoint x: 159, startPoint y: 91, endPoint x: 138, endPoint y: 76, distance: 25.4
drag, startPoint x: 202, startPoint y: 108, endPoint x: 139, endPoint y: 102, distance: 63.6
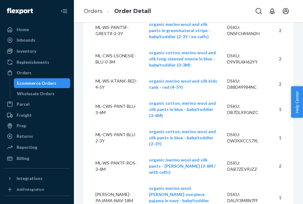
scroll to position [2233, 0]
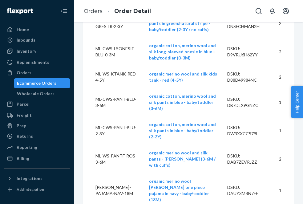
drag, startPoint x: 216, startPoint y: 101, endPoint x: 135, endPoint y: 95, distance: 81.1
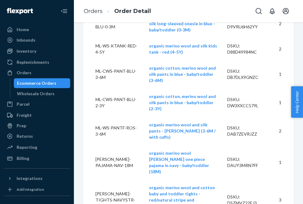
scroll to position [2268, 0]
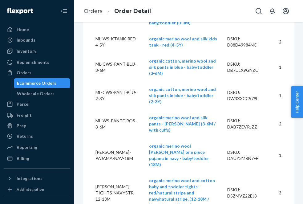
drag, startPoint x: 155, startPoint y: 96, endPoint x: 139, endPoint y: 84, distance: 20.2
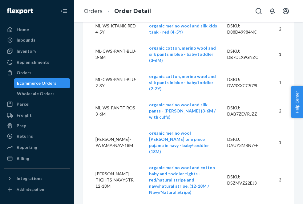
scroll to position [2285, 0]
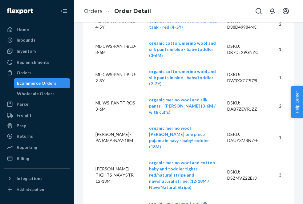
drag, startPoint x: 167, startPoint y: 107, endPoint x: 139, endPoint y: 95, distance: 29.8
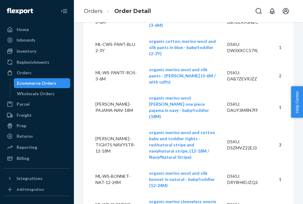
scroll to position [2318, 0]
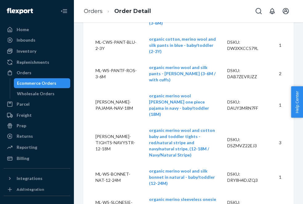
drag, startPoint x: 188, startPoint y: 95, endPoint x: 137, endPoint y: 90, distance: 51.3
drag, startPoint x: 154, startPoint y: 123, endPoint x: 140, endPoint y: 113, distance: 16.6
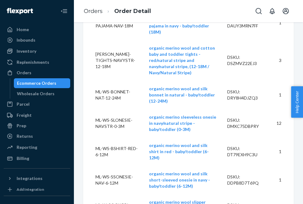
scroll to position [2404, 0]
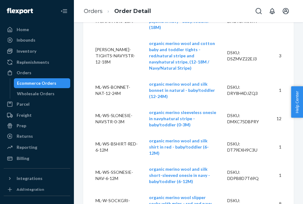
drag, startPoint x: 205, startPoint y: 61, endPoint x: 133, endPoint y: 57, distance: 71.5
drag, startPoint x: 203, startPoint y: 59, endPoint x: 135, endPoint y: 55, distance: 68.1
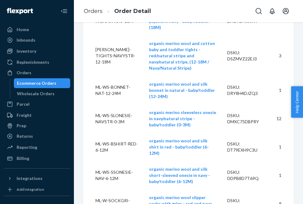
drag, startPoint x: 183, startPoint y: 82, endPoint x: 138, endPoint y: 77, distance: 45.2
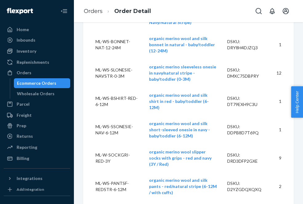
scroll to position [2450, 0]
drag, startPoint x: 184, startPoint y: 59, endPoint x: 137, endPoint y: 53, distance: 47.4
drag, startPoint x: 161, startPoint y: 88, endPoint x: 139, endPoint y: 75, distance: 25.5
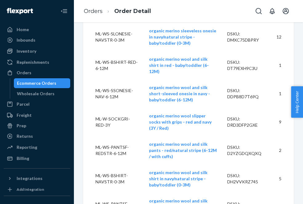
scroll to position [2507, 0]
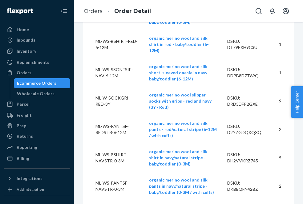
drag, startPoint x: 185, startPoint y: 65, endPoint x: 138, endPoint y: 48, distance: 50.2
drag, startPoint x: 179, startPoint y: 98, endPoint x: 140, endPoint y: 82, distance: 42.9
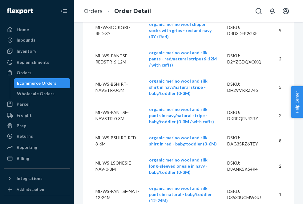
scroll to position [2578, 0]
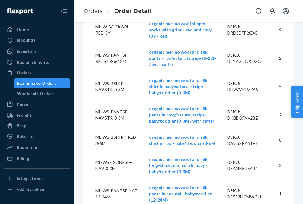
drag, startPoint x: 182, startPoint y: 64, endPoint x: 139, endPoint y: 45, distance: 47.0
drag, startPoint x: 177, startPoint y: 91, endPoint x: 138, endPoint y: 78, distance: 41.0
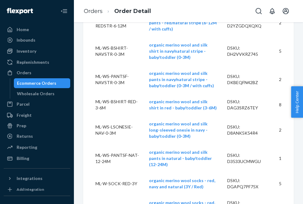
scroll to position [2622, 0]
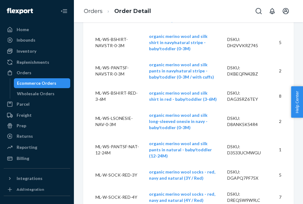
drag, startPoint x: 155, startPoint y: 74, endPoint x: 139, endPoint y: 63, distance: 19.5
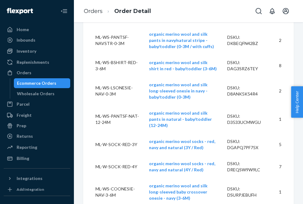
scroll to position [2654, 0]
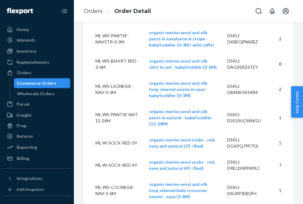
drag, startPoint x: 176, startPoint y: 72, endPoint x: 140, endPoint y: 60, distance: 37.5
drag, startPoint x: 186, startPoint y: 98, endPoint x: 134, endPoint y: 89, distance: 52.5
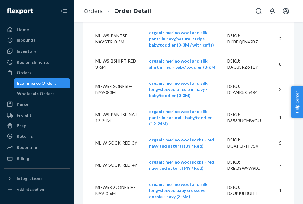
drag, startPoint x: 181, startPoint y: 100, endPoint x: 140, endPoint y: 88, distance: 42.2
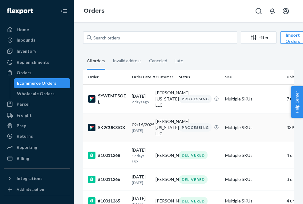
click at [192, 123] on div "PROCESSING" at bounding box center [195, 127] width 33 height 8
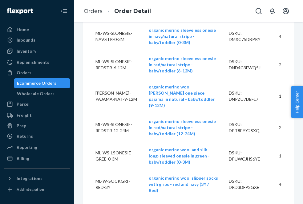
scroll to position [4639, 0]
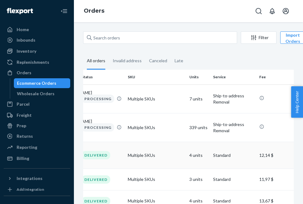
scroll to position [0, 27]
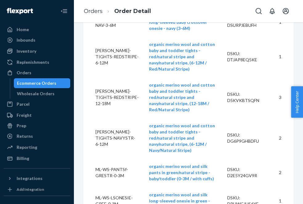
scroll to position [2830, 0]
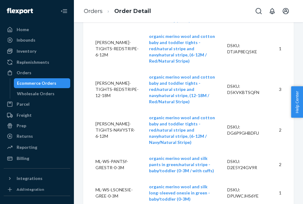
drag, startPoint x: 159, startPoint y: 82, endPoint x: 137, endPoint y: 71, distance: 24.3
drag, startPoint x: 165, startPoint y: 54, endPoint x: 141, endPoint y: 43, distance: 26.7
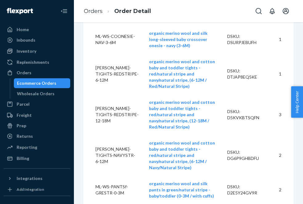
scroll to position [2803, 0]
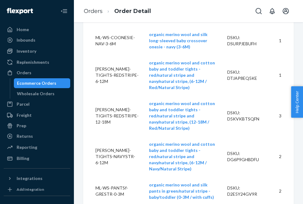
drag, startPoint x: 202, startPoint y: 50, endPoint x: 140, endPoint y: 45, distance: 62.6
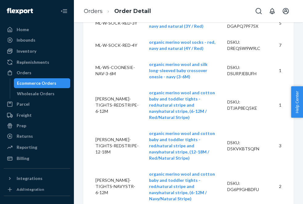
scroll to position [2771, 0]
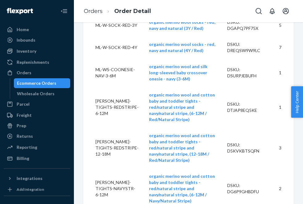
drag, startPoint x: 150, startPoint y: 59, endPoint x: 139, endPoint y: 50, distance: 14.4
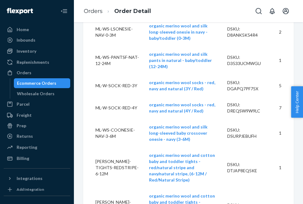
scroll to position [2711, 0]
drag, startPoint x: 183, startPoint y: 90, endPoint x: 139, endPoint y: 82, distance: 45.1
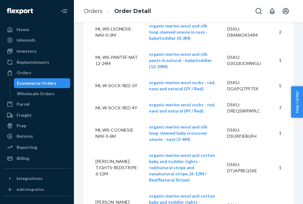
drag, startPoint x: 207, startPoint y: 64, endPoint x: 135, endPoint y: 58, distance: 71.9
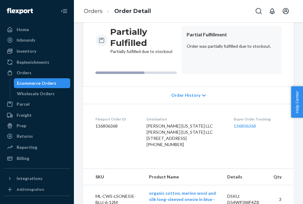
scroll to position [0, 0]
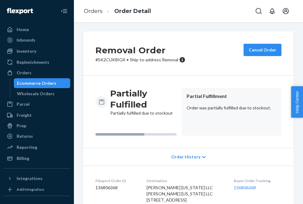
click at [42, 82] on div "Ecommerce Orders" at bounding box center [36, 83] width 39 height 6
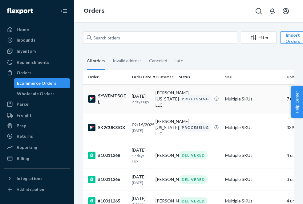
click at [146, 99] on p "2 days ago" at bounding box center [141, 101] width 19 height 5
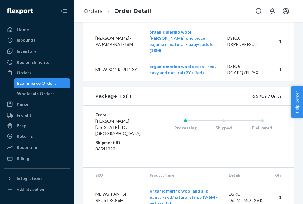
scroll to position [338, 0]
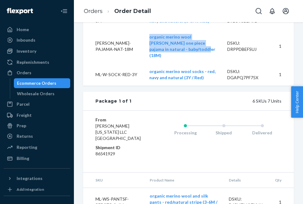
drag, startPoint x: 217, startPoint y: 54, endPoint x: 141, endPoint y: 47, distance: 76.9
click at [144, 47] on td "organic merino wool [PERSON_NAME] one piece pajama in natural - baby/toddler (1…" at bounding box center [183, 46] width 78 height 34
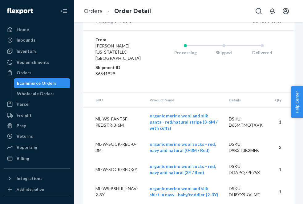
scroll to position [422, 0]
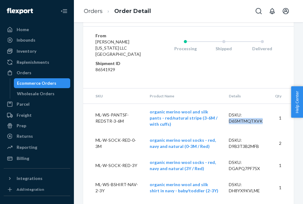
drag, startPoint x: 262, startPoint y: 117, endPoint x: 228, endPoint y: 117, distance: 33.5
click at [229, 117] on div "DSKU: D65MTMQTXVK" at bounding box center [247, 118] width 36 height 12
drag, startPoint x: 260, startPoint y: 141, endPoint x: 227, endPoint y: 141, distance: 33.2
click at [227, 141] on td "DSKU: D9B3T3B2MFB" at bounding box center [247, 143] width 46 height 22
drag, startPoint x: 261, startPoint y: 161, endPoint x: 229, endPoint y: 161, distance: 32.3
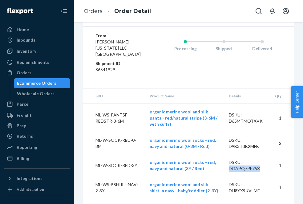
click at [229, 161] on div "DSKU: DGAPQ7PF75X" at bounding box center [247, 165] width 36 height 12
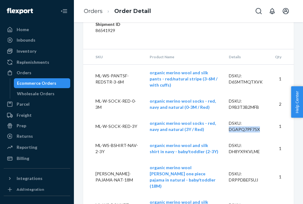
scroll to position [462, 0]
click at [28, 81] on div "Ecommerce Orders" at bounding box center [36, 83] width 39 height 6
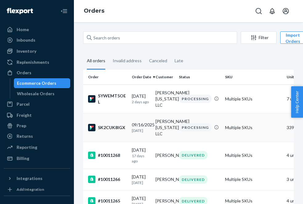
click at [196, 123] on div "PROCESSING" at bounding box center [195, 127] width 33 height 8
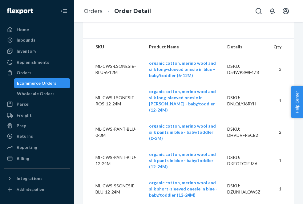
scroll to position [186, 0]
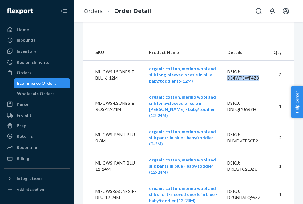
drag, startPoint x: 261, startPoint y: 91, endPoint x: 228, endPoint y: 91, distance: 33.5
click at [228, 81] on div "DSKU: D54WP3WF4Z8" at bounding box center [245, 75] width 36 height 12
drag, startPoint x: 259, startPoint y: 118, endPoint x: 227, endPoint y: 119, distance: 31.7
click at [227, 112] on div "DSKU: DNLQLYJ6RYH" at bounding box center [245, 106] width 36 height 12
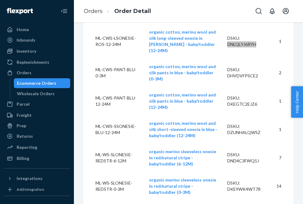
scroll to position [254, 0]
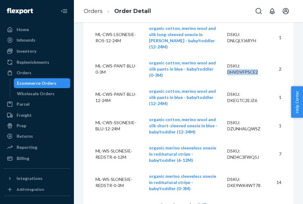
drag, startPoint x: 262, startPoint y: 76, endPoint x: 227, endPoint y: 76, distance: 34.8
click at [227, 75] on div "DSKU: DHVDVFPSCE2" at bounding box center [245, 69] width 36 height 12
drag, startPoint x: 257, startPoint y: 99, endPoint x: 228, endPoint y: 99, distance: 29.5
click at [228, 99] on div "DSKU: DKEGTC2EJZ6" at bounding box center [245, 97] width 36 height 12
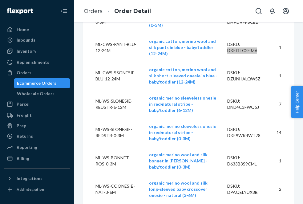
scroll to position [308, 0]
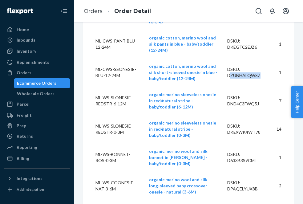
drag, startPoint x: 262, startPoint y: 70, endPoint x: 229, endPoint y: 70, distance: 32.6
click at [229, 70] on div "DSKU: DZUNHALQWSZ" at bounding box center [245, 72] width 36 height 12
click at [260, 73] on td "DSKU: DZUNHALQWSZ" at bounding box center [245, 72] width 46 height 28
drag, startPoint x: 261, startPoint y: 68, endPoint x: 228, endPoint y: 70, distance: 33.3
click at [228, 70] on div "DSKU: DZUNHALQWSZ" at bounding box center [245, 72] width 36 height 12
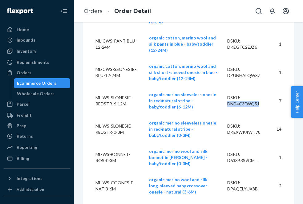
drag, startPoint x: 261, startPoint y: 98, endPoint x: 228, endPoint y: 97, distance: 32.9
click at [228, 97] on div "DSKU: DND4C3FWQ5J" at bounding box center [245, 100] width 36 height 12
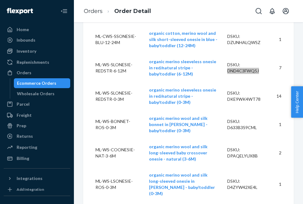
scroll to position [352, 0]
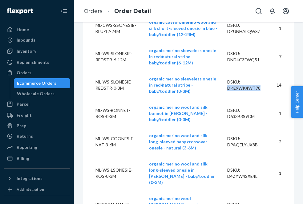
drag, startPoint x: 263, startPoint y: 82, endPoint x: 228, endPoint y: 82, distance: 35.4
click at [228, 82] on div "DSKU: DKE9WK4WT78" at bounding box center [245, 85] width 36 height 12
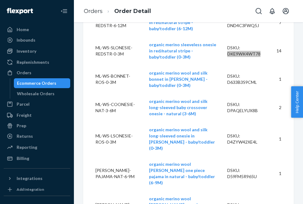
scroll to position [392, 0]
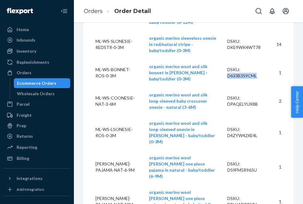
drag, startPoint x: 259, startPoint y: 67, endPoint x: 228, endPoint y: 67, distance: 31.7
click at [228, 67] on div "DSKU: D633B3S9CML" at bounding box center [245, 72] width 36 height 12
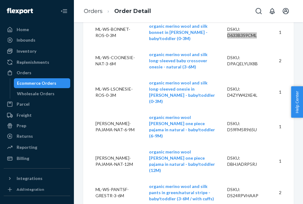
scroll to position [433, 0]
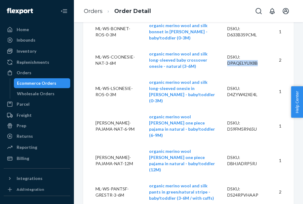
drag, startPoint x: 259, startPoint y: 51, endPoint x: 227, endPoint y: 51, distance: 32.3
click at [227, 51] on td "DSKU: DPAQELYUX8B" at bounding box center [245, 60] width 46 height 28
drag, startPoint x: 259, startPoint y: 79, endPoint x: 227, endPoint y: 79, distance: 32.0
click at [227, 85] on div "DSKU: D4ZYW42XE4L" at bounding box center [245, 91] width 36 height 12
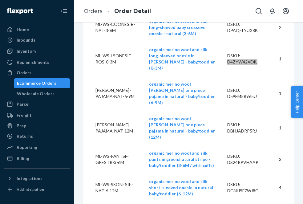
scroll to position [466, 0]
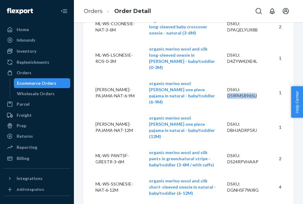
drag, startPoint x: 259, startPoint y: 72, endPoint x: 227, endPoint y: 72, distance: 31.7
click at [227, 86] on div "DSKU: D59FM5R965U" at bounding box center [245, 92] width 36 height 12
drag, startPoint x: 260, startPoint y: 93, endPoint x: 228, endPoint y: 93, distance: 31.7
click at [228, 121] on div "DSKU: DBHJADRP5RJ" at bounding box center [245, 127] width 36 height 12
click at [258, 152] on div "DSKU: DS24RPVHAAP" at bounding box center [245, 158] width 36 height 12
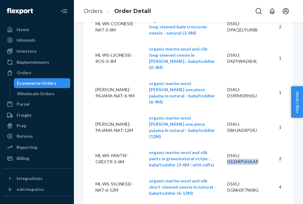
drag, startPoint x: 258, startPoint y: 118, endPoint x: 228, endPoint y: 119, distance: 30.2
click at [228, 152] on div "DSKU: DS24RPVHAAP" at bounding box center [245, 158] width 36 height 12
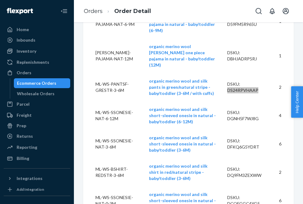
scroll to position [538, 0]
click at [252, 109] on div "DSKU: DGNH5F7WJ8G" at bounding box center [245, 115] width 36 height 12
drag, startPoint x: 260, startPoint y: 77, endPoint x: 228, endPoint y: 76, distance: 32.0
click at [228, 109] on div "DSKU: DGNH5F7WJ8G" at bounding box center [245, 115] width 36 height 12
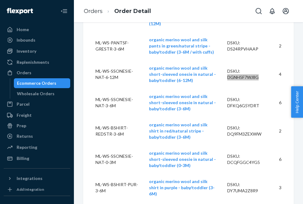
scroll to position [580, 0]
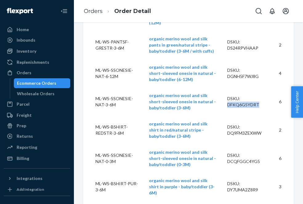
drag, startPoint x: 260, startPoint y: 61, endPoint x: 228, endPoint y: 62, distance: 32.9
click at [228, 95] on div "DSKU: DFKQ6G5YDRT" at bounding box center [245, 101] width 36 height 12
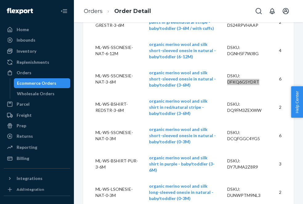
scroll to position [605, 0]
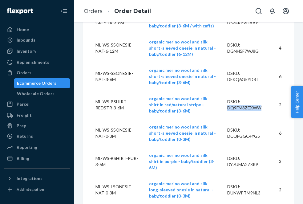
drag, startPoint x: 265, startPoint y: 62, endPoint x: 228, endPoint y: 61, distance: 37.5
click at [228, 90] on td "DSKU: DQ9FM3ZEXWW" at bounding box center [245, 104] width 46 height 28
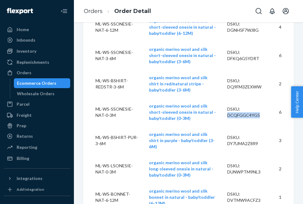
drag, startPoint x: 260, startPoint y: 66, endPoint x: 228, endPoint y: 67, distance: 32.3
click at [228, 106] on div "DSKU: DCQFGGC4YG5" at bounding box center [245, 112] width 36 height 12
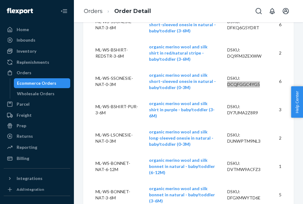
scroll to position [659, 0]
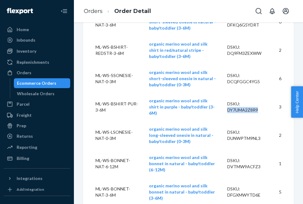
drag, startPoint x: 259, startPoint y: 58, endPoint x: 225, endPoint y: 57, distance: 34.5
click at [225, 93] on td "DSKU: DY7UMA2Z8R9" at bounding box center [245, 107] width 46 height 28
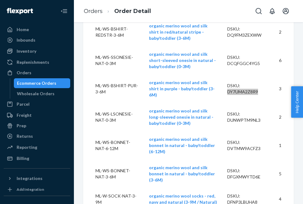
scroll to position [684, 0]
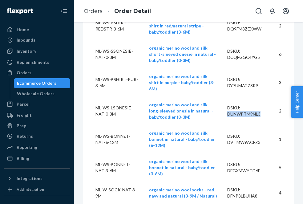
drag, startPoint x: 263, startPoint y: 58, endPoint x: 228, endPoint y: 60, distance: 35.1
click at [228, 105] on div "DSKU: DUNWPTM9NL3" at bounding box center [245, 111] width 36 height 12
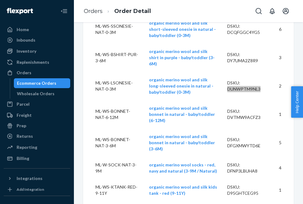
scroll to position [724, 0]
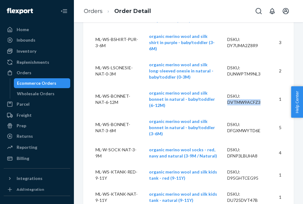
drag, startPoint x: 260, startPoint y: 44, endPoint x: 228, endPoint y: 44, distance: 32.6
click at [228, 93] on div "DSKU: DVTMW9ACFZ3" at bounding box center [245, 99] width 36 height 12
drag, startPoint x: 263, startPoint y: 65, endPoint x: 228, endPoint y: 67, distance: 35.1
click at [228, 121] on div "DSKU: DFGXMWYTD6E" at bounding box center [245, 127] width 36 height 12
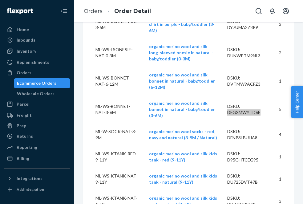
scroll to position [743, 0]
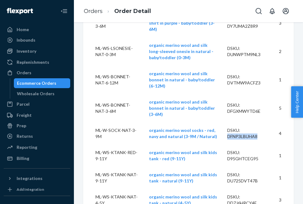
drag, startPoint x: 259, startPoint y: 70, endPoint x: 229, endPoint y: 70, distance: 30.1
click at [229, 127] on div "DSKU: DFNP3LBUHA8" at bounding box center [245, 133] width 36 height 12
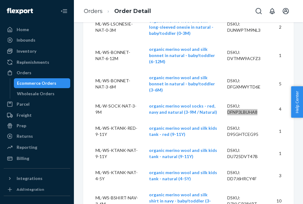
scroll to position [768, 0]
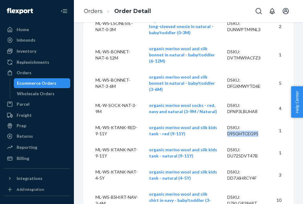
drag, startPoint x: 258, startPoint y: 67, endPoint x: 229, endPoint y: 66, distance: 29.6
click at [229, 124] on div "DSKU: D95GHTCEG95" at bounding box center [245, 130] width 36 height 12
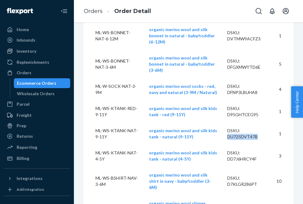
drag, startPoint x: 259, startPoint y: 70, endPoint x: 228, endPoint y: 69, distance: 31.7
click at [228, 127] on div "DSKU: DU725DVT47B" at bounding box center [245, 133] width 36 height 12
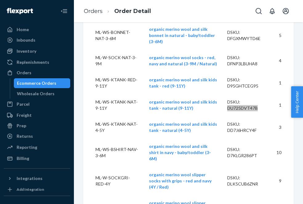
scroll to position [816, 0]
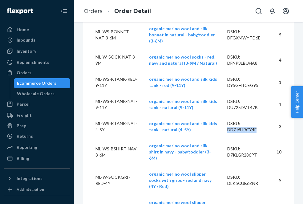
drag, startPoint x: 259, startPoint y: 62, endPoint x: 229, endPoint y: 62, distance: 30.1
click at [229, 120] on div "DSKU: DD7J6HRCY4F" at bounding box center [245, 126] width 36 height 12
drag, startPoint x: 259, startPoint y: 83, endPoint x: 227, endPoint y: 85, distance: 32.7
click at [227, 137] on td "DSKU: D7KLGR286PT" at bounding box center [245, 151] width 46 height 28
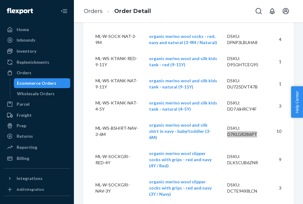
scroll to position [837, 0]
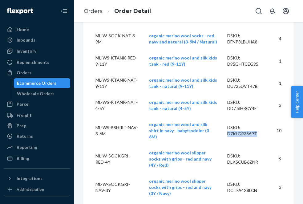
click at [257, 153] on div "DSKU: DLK5CUB6ZNR" at bounding box center [245, 159] width 36 height 12
drag, startPoint x: 259, startPoint y: 86, endPoint x: 229, endPoint y: 86, distance: 30.4
click at [229, 153] on div "DSKU: DLK5CUB6ZNR" at bounding box center [245, 159] width 36 height 12
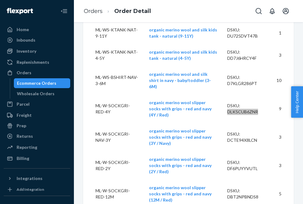
scroll to position [889, 0]
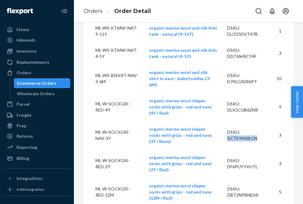
drag, startPoint x: 259, startPoint y: 55, endPoint x: 227, endPoint y: 56, distance: 32.3
click at [227, 121] on td "DSKU: DCTE94X8LCN" at bounding box center [245, 135] width 46 height 28
drag, startPoint x: 258, startPoint y: 78, endPoint x: 228, endPoint y: 79, distance: 29.9
click at [228, 157] on div "DSKU: DF6PUYYVUTL" at bounding box center [245, 163] width 36 height 12
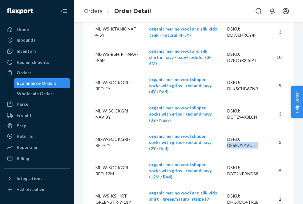
scroll to position [912, 0]
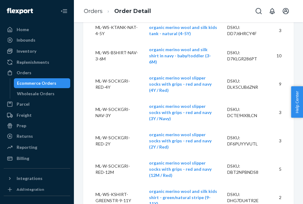
click at [260, 163] on div "DSKU: DBT2NPBNDS8" at bounding box center [245, 169] width 36 height 12
drag, startPoint x: 258, startPoint y: 77, endPoint x: 228, endPoint y: 78, distance: 30.2
click at [228, 163] on div "DSKU: DBT2NPBNDS8" at bounding box center [245, 169] width 36 height 12
drag, startPoint x: 260, startPoint y: 103, endPoint x: 229, endPoint y: 103, distance: 32.0
click at [229, 191] on div "DSKU: DHG7DU4TR2E" at bounding box center [245, 197] width 36 height 12
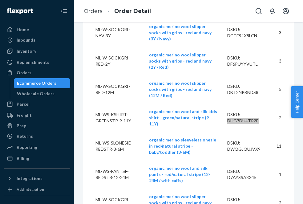
scroll to position [992, 0]
drag, startPoint x: 262, startPoint y: 52, endPoint x: 229, endPoint y: 52, distance: 32.9
click at [229, 140] on div "DSKU: DWQGJQUJVX9" at bounding box center [245, 146] width 36 height 12
drag, startPoint x: 258, startPoint y: 77, endPoint x: 229, endPoint y: 78, distance: 29.2
click at [229, 168] on div "DSKU: D7AYSSA8X45" at bounding box center [245, 174] width 36 height 12
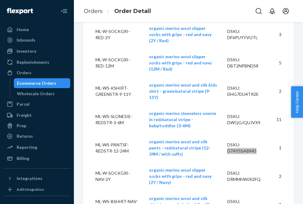
scroll to position [1020, 0]
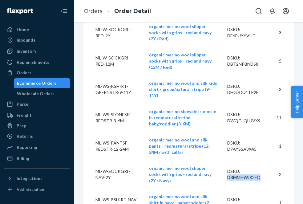
drag, startPoint x: 257, startPoint y: 69, endPoint x: 229, endPoint y: 72, distance: 28.4
click at [229, 168] on div "DSKU: DRMMHWJX2FQ" at bounding box center [245, 174] width 36 height 12
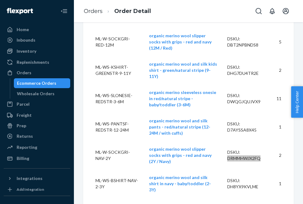
scroll to position [1044, 0]
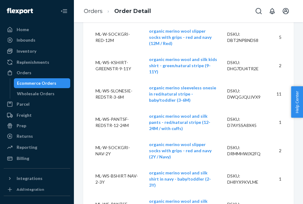
drag, startPoint x: 261, startPoint y: 65, endPoint x: 253, endPoint y: 65, distance: 8.3
click at [253, 173] on div "DSKU: DH8YX9KVLME" at bounding box center [245, 179] width 36 height 12
drag, startPoint x: 262, startPoint y: 70, endPoint x: 228, endPoint y: 70, distance: 34.2
click at [228, 173] on div "DSKU: DH8YX9KVLME" at bounding box center [245, 179] width 36 height 12
click at [260, 193] on td "DSKU: D2CQSPAE6HJ" at bounding box center [245, 207] width 46 height 28
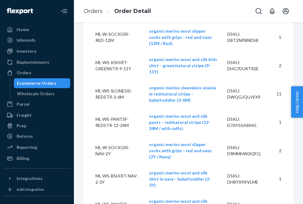
drag, startPoint x: 259, startPoint y: 89, endPoint x: 227, endPoint y: 90, distance: 32.0
click at [227, 201] on div "DSKU: D2CQSPAE6HJ" at bounding box center [245, 207] width 36 height 12
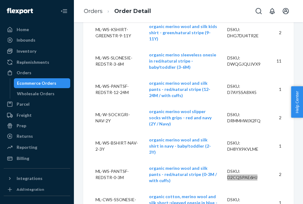
scroll to position [1091, 0]
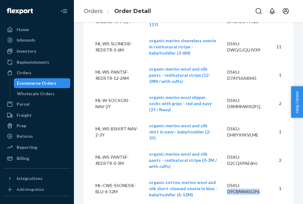
drag, startPoint x: 262, startPoint y: 67, endPoint x: 228, endPoint y: 68, distance: 33.8
click at [228, 182] on div "DSKU: D9CBNW65GP6" at bounding box center [245, 188] width 36 height 12
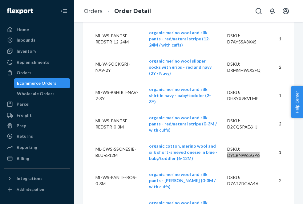
scroll to position [1129, 0]
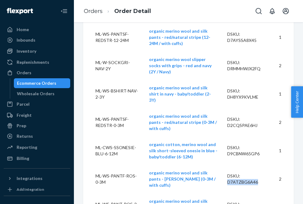
drag, startPoint x: 259, startPoint y: 56, endPoint x: 228, endPoint y: 57, distance: 31.1
click at [228, 173] on div "DSKU: D7ATZBG6A46" at bounding box center [245, 179] width 36 height 12
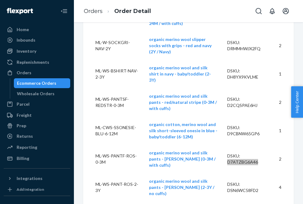
scroll to position [1150, 0]
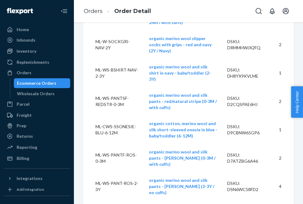
drag, startPoint x: 260, startPoint y: 58, endPoint x: 228, endPoint y: 59, distance: 31.4
click at [228, 180] on div "DSKU: DSN6WC58FD2" at bounding box center [245, 186] width 36 height 12
click at [255, 172] on td "DSKU: DSN6WC58FD2" at bounding box center [245, 186] width 46 height 28
drag, startPoint x: 260, startPoint y: 58, endPoint x: 227, endPoint y: 58, distance: 33.8
click at [227, 172] on td "DSKU: DSN6WC58FD2" at bounding box center [245, 186] width 46 height 28
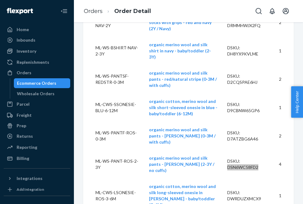
scroll to position [1172, 0]
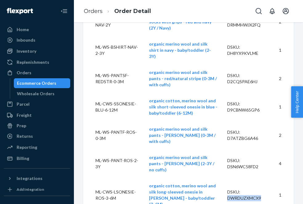
drag, startPoint x: 263, startPoint y: 58, endPoint x: 229, endPoint y: 61, distance: 34.5
click at [229, 189] on div "DSKU: DWRDUZXMCX9" at bounding box center [245, 195] width 36 height 12
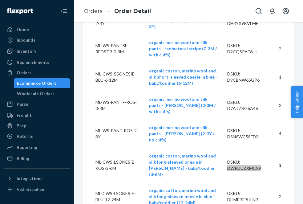
scroll to position [1203, 0]
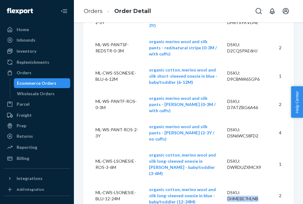
drag, startPoint x: 260, startPoint y: 58, endPoint x: 229, endPoint y: 58, distance: 31.4
click at [229, 189] on div "DSKU: DHMEBE7HLNB" at bounding box center [245, 195] width 36 height 12
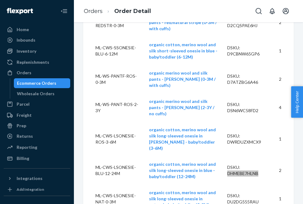
scroll to position [1230, 0]
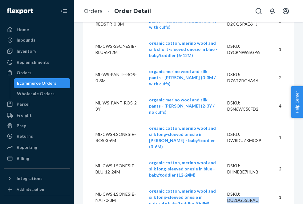
drag, startPoint x: 261, startPoint y: 60, endPoint x: 228, endPoint y: 60, distance: 32.9
click at [228, 191] on div "DSKU: DU2DG555RAU" at bounding box center [245, 197] width 36 height 12
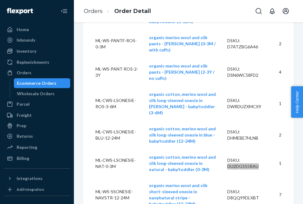
scroll to position [1264, 0]
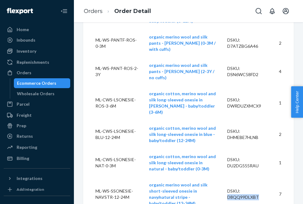
drag, startPoint x: 260, startPoint y: 52, endPoint x: 226, endPoint y: 53, distance: 34.5
click at [226, 177] on td "DSKU: D8QQ99DLXBT" at bounding box center [245, 194] width 46 height 34
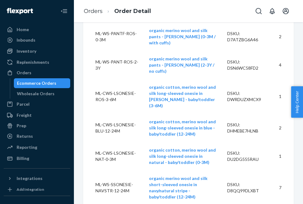
drag, startPoint x: 260, startPoint y: 72, endPoint x: 228, endPoint y: 72, distance: 32.3
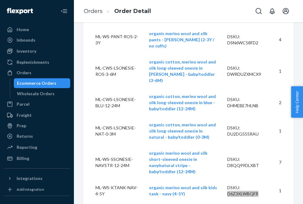
scroll to position [1297, 0]
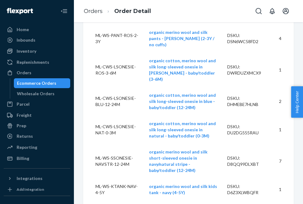
drag, startPoint x: 260, startPoint y: 66, endPoint x: 229, endPoint y: 66, distance: 32.0
drag, startPoint x: 256, startPoint y: 95, endPoint x: 227, endPoint y: 97, distance: 29.6
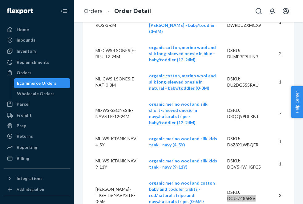
scroll to position [1347, 0]
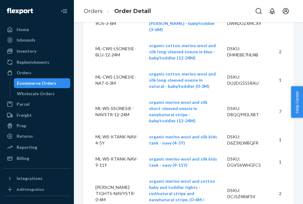
drag, startPoint x: 260, startPoint y: 75, endPoint x: 227, endPoint y: 75, distance: 32.3
drag, startPoint x: 260, startPoint y: 97, endPoint x: 228, endPoint y: 96, distance: 32.3
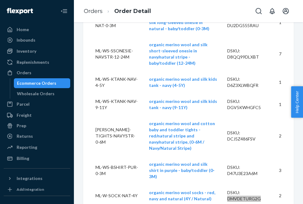
scroll to position [1413, 0]
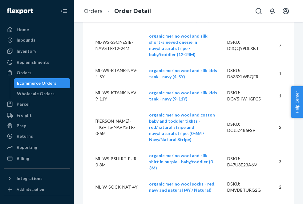
drag, startPoint x: 258, startPoint y: 56, endPoint x: 228, endPoint y: 55, distance: 30.8
drag, startPoint x: 260, startPoint y: 84, endPoint x: 227, endPoint y: 85, distance: 32.3
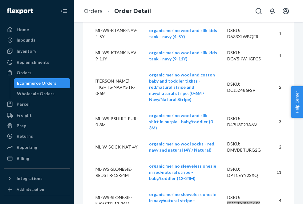
scroll to position [1457, 0]
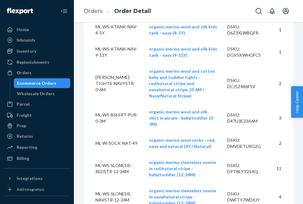
drag, startPoint x: 259, startPoint y: 68, endPoint x: 228, endPoint y: 70, distance: 31.7
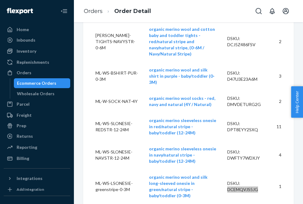
scroll to position [1501, 0]
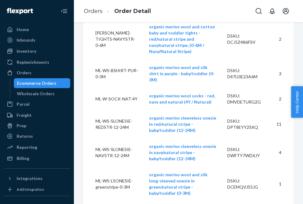
drag, startPoint x: 258, startPoint y: 53, endPoint x: 229, endPoint y: 53, distance: 29.2
drag, startPoint x: 257, startPoint y: 53, endPoint x: 228, endPoint y: 53, distance: 29.2
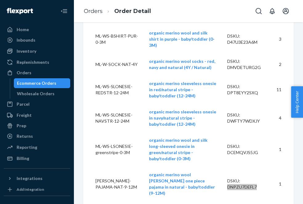
scroll to position [1536, 0]
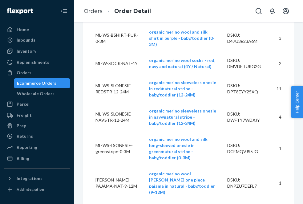
drag, startPoint x: 258, startPoint y: 42, endPoint x: 228, endPoint y: 42, distance: 30.4
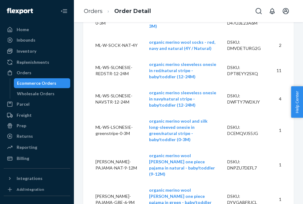
drag, startPoint x: 262, startPoint y: 46, endPoint x: 228, endPoint y: 47, distance: 34.2
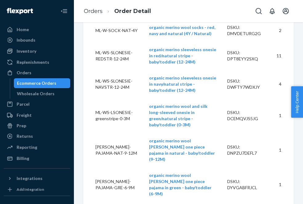
drag, startPoint x: 262, startPoint y: 54, endPoint x: 228, endPoint y: 53, distance: 34.5
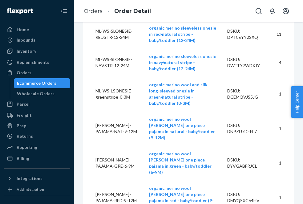
scroll to position [1592, 0]
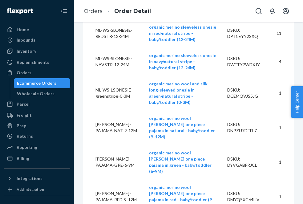
drag, startPoint x: 260, startPoint y: 57, endPoint x: 227, endPoint y: 56, distance: 32.3
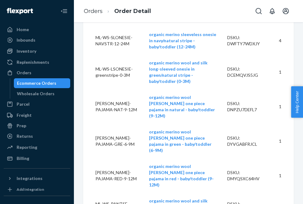
scroll to position [1615, 0]
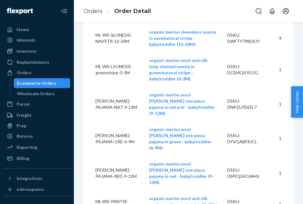
drag, startPoint x: 259, startPoint y: 59, endPoint x: 227, endPoint y: 60, distance: 32.3
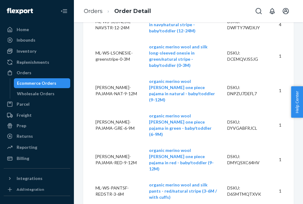
scroll to position [1636, 0]
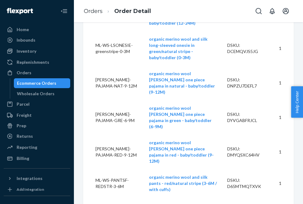
drag, startPoint x: 258, startPoint y: 59, endPoint x: 228, endPoint y: 60, distance: 30.5
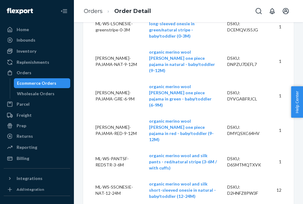
drag, startPoint x: 264, startPoint y: 66, endPoint x: 225, endPoint y: 65, distance: 38.8
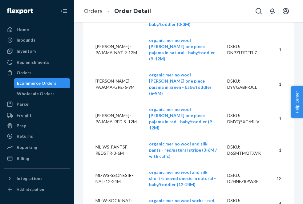
scroll to position [1676, 0]
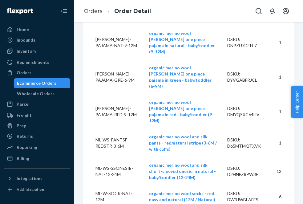
drag, startPoint x: 264, startPoint y: 70, endPoint x: 228, endPoint y: 69, distance: 35.4
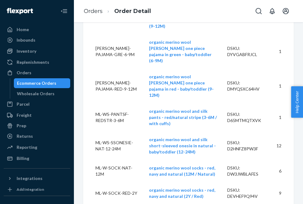
scroll to position [1705, 0]
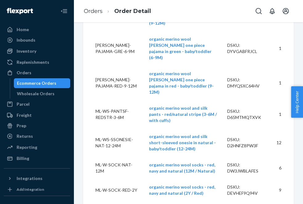
drag, startPoint x: 258, startPoint y: 63, endPoint x: 228, endPoint y: 64, distance: 30.5
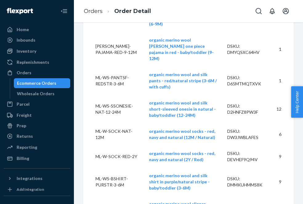
scroll to position [1746, 0]
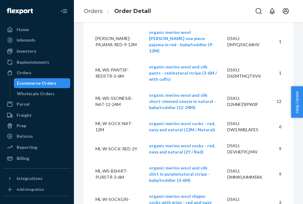
drag, startPoint x: 257, startPoint y: 47, endPoint x: 228, endPoint y: 47, distance: 29.2
drag, startPoint x: 258, startPoint y: 72, endPoint x: 227, endPoint y: 72, distance: 31.1
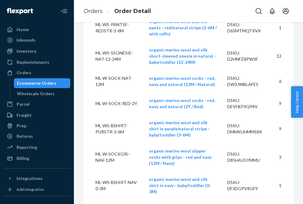
scroll to position [1793, 0]
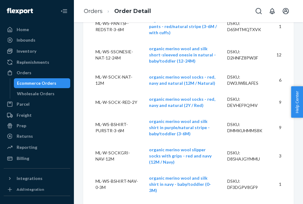
drag, startPoint x: 259, startPoint y: 52, endPoint x: 228, endPoint y: 52, distance: 31.1
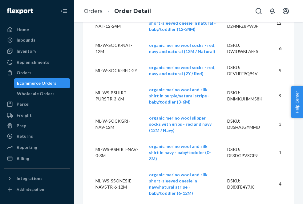
drag, startPoint x: 258, startPoint y: 45, endPoint x: 228, endPoint y: 45, distance: 30.4
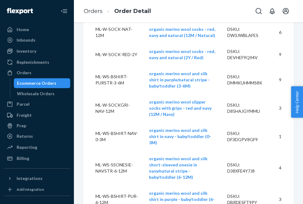
scroll to position [1841, 0]
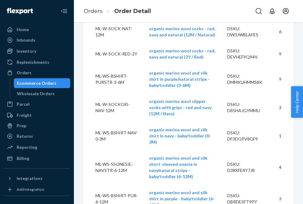
drag, startPoint x: 257, startPoint y: 53, endPoint x: 226, endPoint y: 53, distance: 31.1
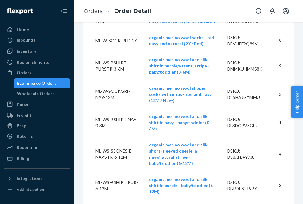
scroll to position [1859, 0]
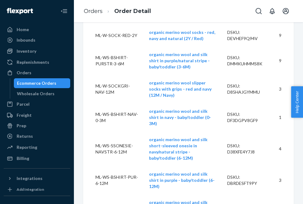
drag, startPoint x: 260, startPoint y: 63, endPoint x: 227, endPoint y: 63, distance: 32.6
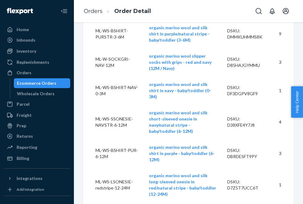
scroll to position [1887, 0]
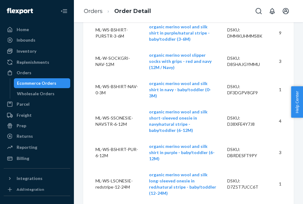
drag, startPoint x: 259, startPoint y: 65, endPoint x: 229, endPoint y: 65, distance: 30.4
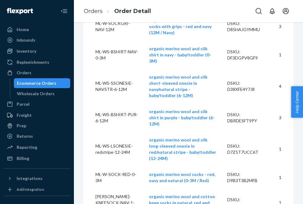
scroll to position [1923, 0]
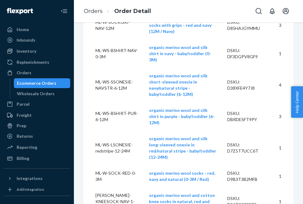
drag, startPoint x: 259, startPoint y: 59, endPoint x: 228, endPoint y: 59, distance: 31.7
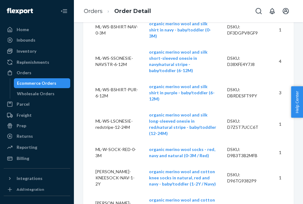
scroll to position [1946, 0]
drag, startPoint x: 262, startPoint y: 67, endPoint x: 228, endPoint y: 68, distance: 34.1
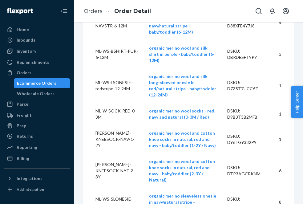
scroll to position [1985, 0]
drag, startPoint x: 259, startPoint y: 57, endPoint x: 228, endPoint y: 58, distance: 31.4
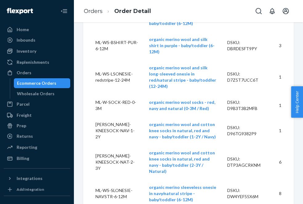
scroll to position [1997, 0]
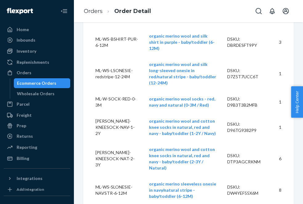
drag, startPoint x: 258, startPoint y: 70, endPoint x: 228, endPoint y: 70, distance: 30.1
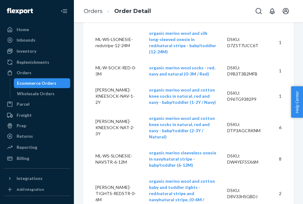
scroll to position [2032, 0]
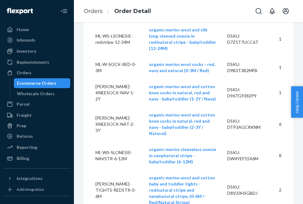
drag, startPoint x: 259, startPoint y: 58, endPoint x: 228, endPoint y: 58, distance: 30.8
drag, startPoint x: 260, startPoint y: 79, endPoint x: 227, endPoint y: 80, distance: 32.9
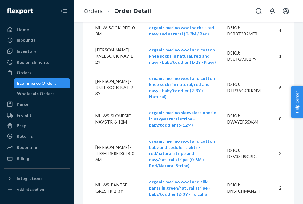
scroll to position [2069, 0]
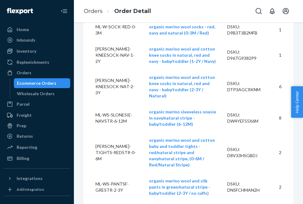
drag, startPoint x: 258, startPoint y: 64, endPoint x: 228, endPoint y: 65, distance: 30.2
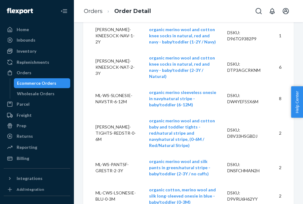
scroll to position [2089, 0]
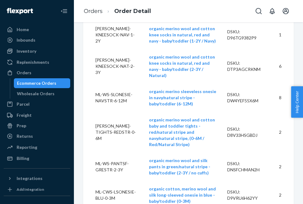
drag, startPoint x: 261, startPoint y: 66, endPoint x: 229, endPoint y: 66, distance: 32.6
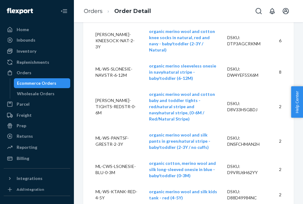
scroll to position [2116, 0]
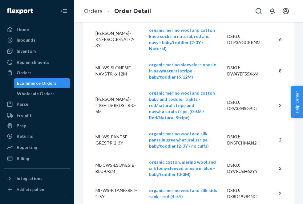
drag, startPoint x: 259, startPoint y: 67, endPoint x: 227, endPoint y: 67, distance: 32.3
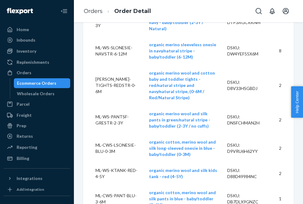
scroll to position [2137, 0]
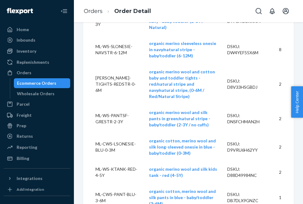
drag, startPoint x: 258, startPoint y: 75, endPoint x: 228, endPoint y: 75, distance: 30.1
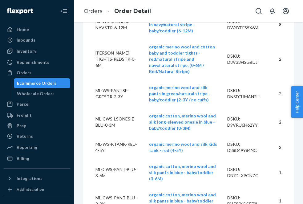
scroll to position [2168, 0]
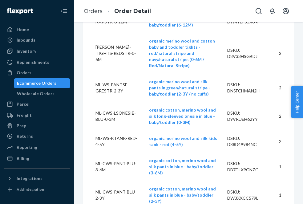
drag, startPoint x: 258, startPoint y: 69, endPoint x: 227, endPoint y: 69, distance: 31.1
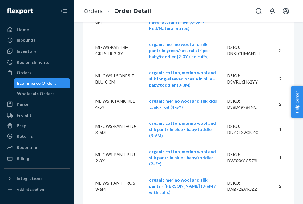
scroll to position [2214, 0]
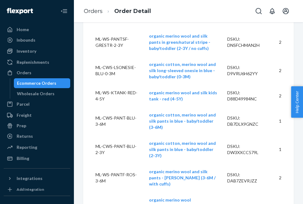
drag, startPoint x: 260, startPoint y: 49, endPoint x: 228, endPoint y: 49, distance: 32.6
drag, startPoint x: 260, startPoint y: 74, endPoint x: 228, endPoint y: 75, distance: 32.0
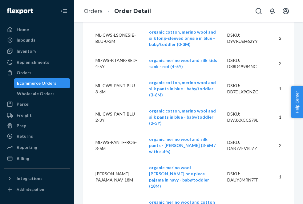
scroll to position [2253, 0]
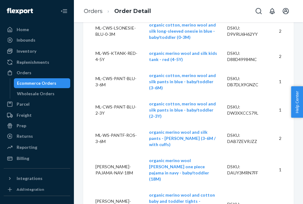
drag, startPoint x: 260, startPoint y: 61, endPoint x: 228, endPoint y: 61, distance: 31.7
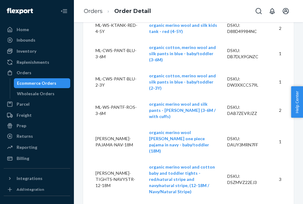
scroll to position [2285, 0]
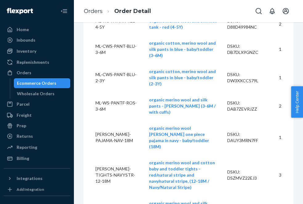
drag, startPoint x: 264, startPoint y: 50, endPoint x: 228, endPoint y: 51, distance: 36.0
drag, startPoint x: 262, startPoint y: 74, endPoint x: 229, endPoint y: 75, distance: 33.6
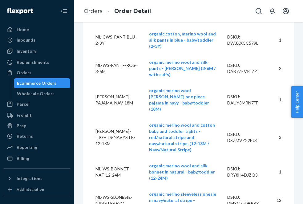
scroll to position [2333, 0]
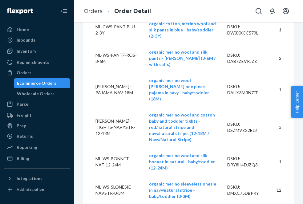
drag, startPoint x: 260, startPoint y: 56, endPoint x: 227, endPoint y: 57, distance: 32.6
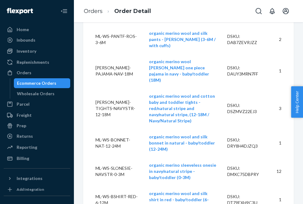
scroll to position [2364, 0]
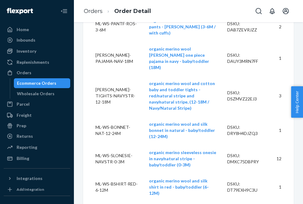
drag, startPoint x: 257, startPoint y: 49, endPoint x: 229, endPoint y: 50, distance: 28.0
drag, startPoint x: 262, startPoint y: 74, endPoint x: 228, endPoint y: 76, distance: 34.2
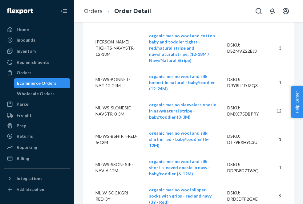
scroll to position [2412, 0]
drag, startPoint x: 260, startPoint y: 54, endPoint x: 227, endPoint y: 54, distance: 33.5
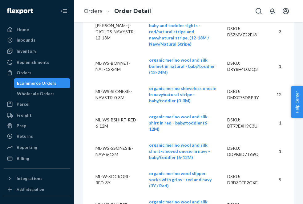
drag, startPoint x: 260, startPoint y: 57, endPoint x: 226, endPoint y: 60, distance: 34.6
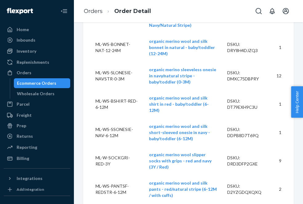
scroll to position [2448, 0]
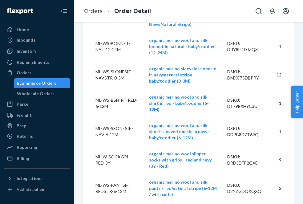
drag, startPoint x: 260, startPoint y: 62, endPoint x: 229, endPoint y: 62, distance: 31.4
drag, startPoint x: 257, startPoint y: 86, endPoint x: 229, endPoint y: 86, distance: 28.6
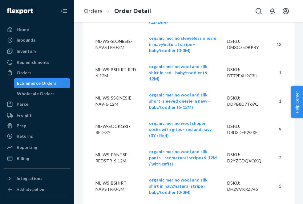
scroll to position [2480, 0]
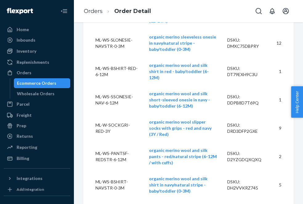
drag, startPoint x: 252, startPoint y: 86, endPoint x: 227, endPoint y: 87, distance: 25.6
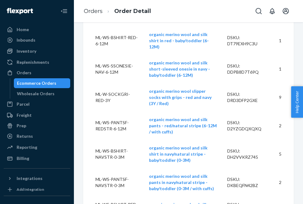
scroll to position [2514, 0]
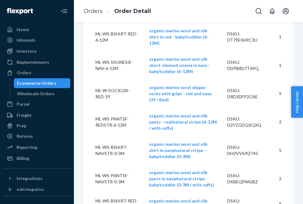
drag, startPoint x: 260, startPoint y: 86, endPoint x: 228, endPoint y: 86, distance: 31.7
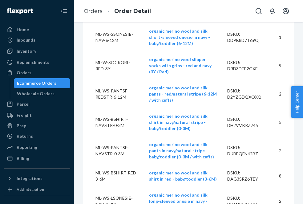
scroll to position [2550, 0]
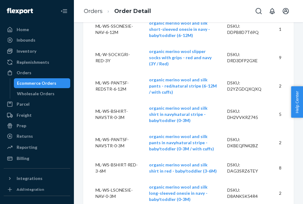
drag, startPoint x: 260, startPoint y: 83, endPoint x: 227, endPoint y: 84, distance: 32.9
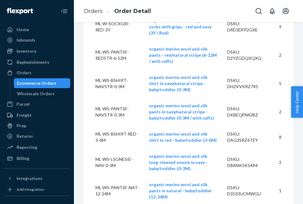
scroll to position [2592, 0]
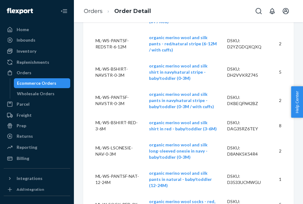
drag, startPoint x: 257, startPoint y: 74, endPoint x: 227, endPoint y: 74, distance: 29.8
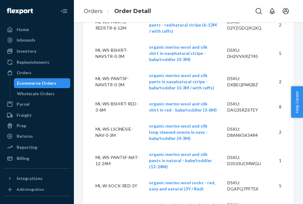
scroll to position [2614, 0]
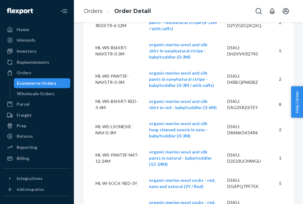
drag, startPoint x: 261, startPoint y: 81, endPoint x: 228, endPoint y: 81, distance: 33.2
drag, startPoint x: 262, startPoint y: 108, endPoint x: 227, endPoint y: 109, distance: 35.1
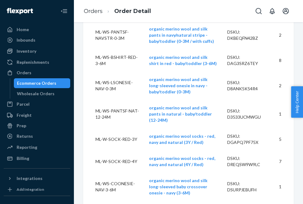
scroll to position [2662, 0]
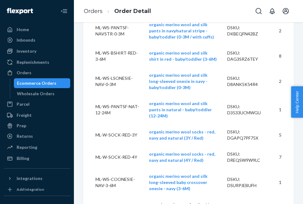
drag, startPoint x: 261, startPoint y: 87, endPoint x: 254, endPoint y: 89, distance: 7.3
drag, startPoint x: 258, startPoint y: 89, endPoint x: 228, endPoint y: 89, distance: 30.8
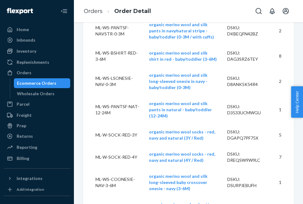
drag, startPoint x: 258, startPoint y: 113, endPoint x: 229, endPoint y: 113, distance: 29.5
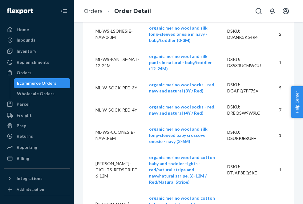
scroll to position [2715, 0]
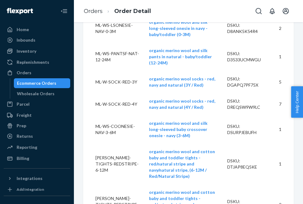
drag, startPoint x: 257, startPoint y: 87, endPoint x: 228, endPoint y: 86, distance: 29.2
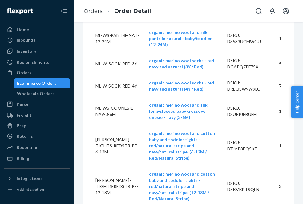
drag, startPoint x: 260, startPoint y: 96, endPoint x: 227, endPoint y: 96, distance: 32.6
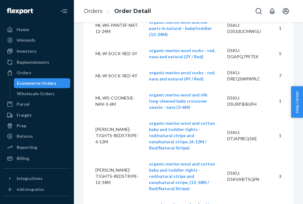
scroll to position [2744, 0]
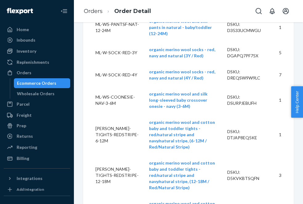
drag, startPoint x: 260, startPoint y: 110, endPoint x: 229, endPoint y: 110, distance: 31.7
drag, startPoint x: 262, startPoint y: 135, endPoint x: 228, endPoint y: 135, distance: 34.4
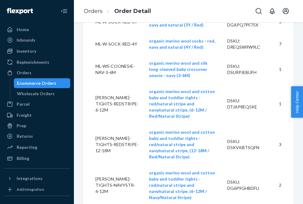
scroll to position [2781, 0]
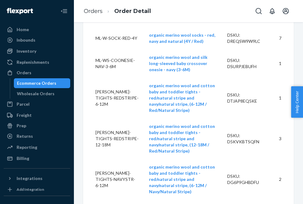
drag, startPoint x: 260, startPoint y: 126, endPoint x: 227, endPoint y: 127, distance: 32.9
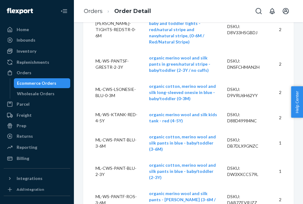
scroll to position [2169, 0]
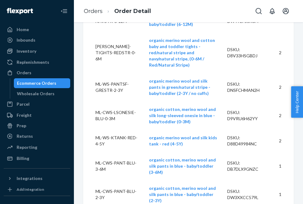
click at [47, 82] on div "Ecommerce Orders" at bounding box center [36, 83] width 39 height 6
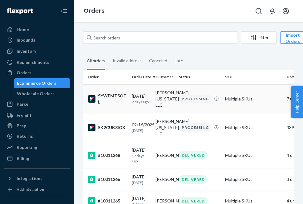
click at [114, 98] on div "SYWEMT5OEL" at bounding box center [107, 99] width 39 height 12
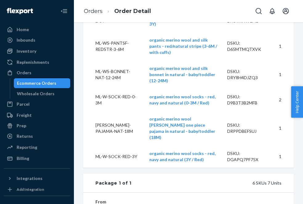
scroll to position [259, 0]
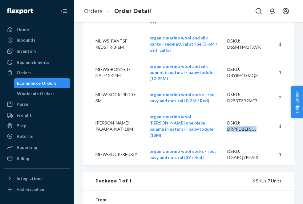
drag, startPoint x: 260, startPoint y: 133, endPoint x: 229, endPoint y: 135, distance: 31.8
click at [229, 132] on div "DSKU: DRPPDBEFSUJ" at bounding box center [245, 126] width 36 height 12
click at [37, 84] on div "Ecommerce Orders" at bounding box center [36, 83] width 39 height 6
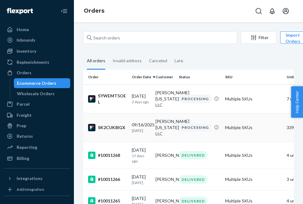
click at [177, 116] on td "PROCESSING" at bounding box center [199, 127] width 46 height 29
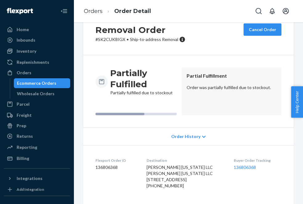
scroll to position [27, 0]
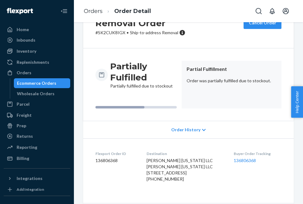
click at [203, 130] on icon at bounding box center [204, 130] width 4 height 2
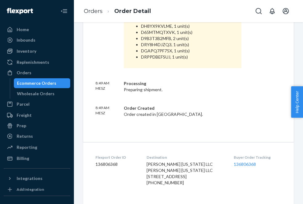
scroll to position [0, 0]
